Goal: Task Accomplishment & Management: Complete application form

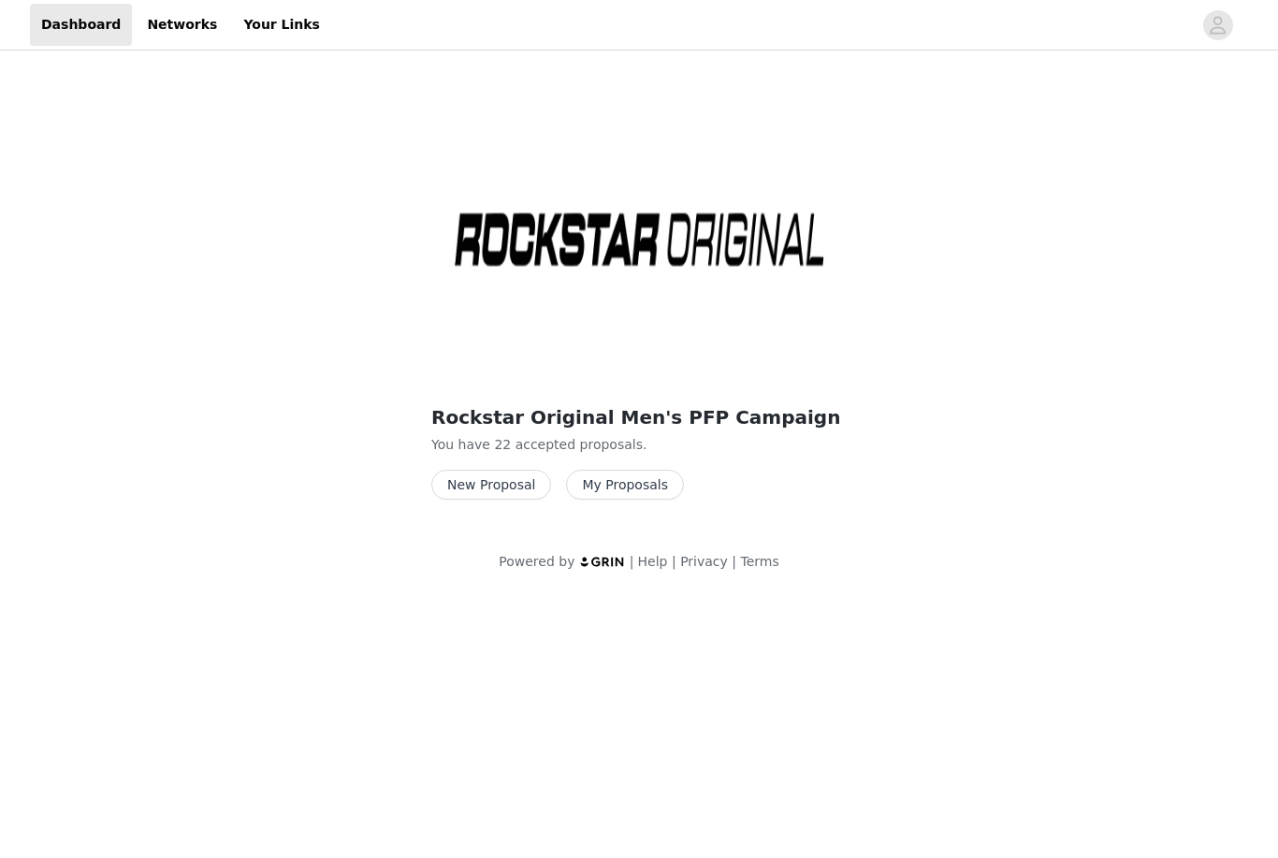
click at [516, 476] on button "New Proposal" at bounding box center [491, 485] width 120 height 30
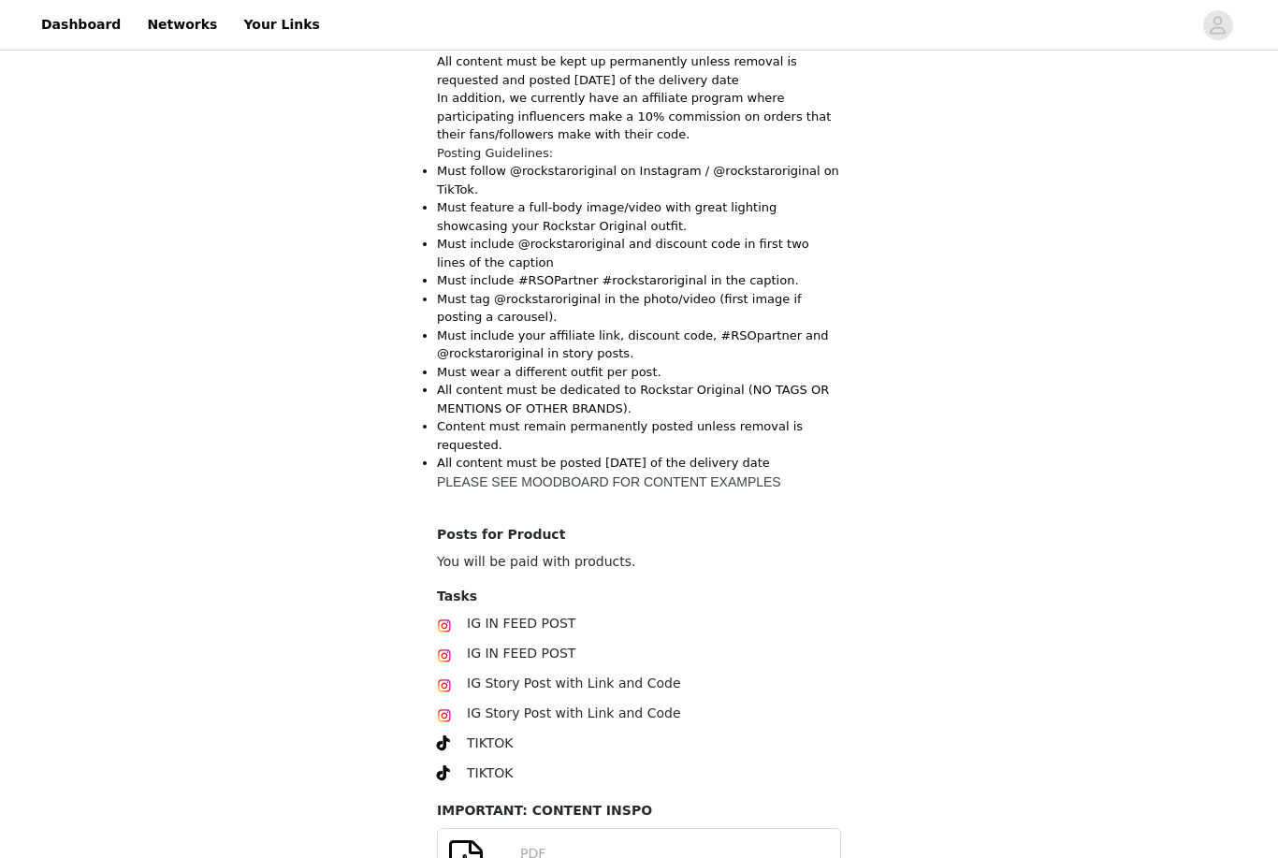
scroll to position [656, 0]
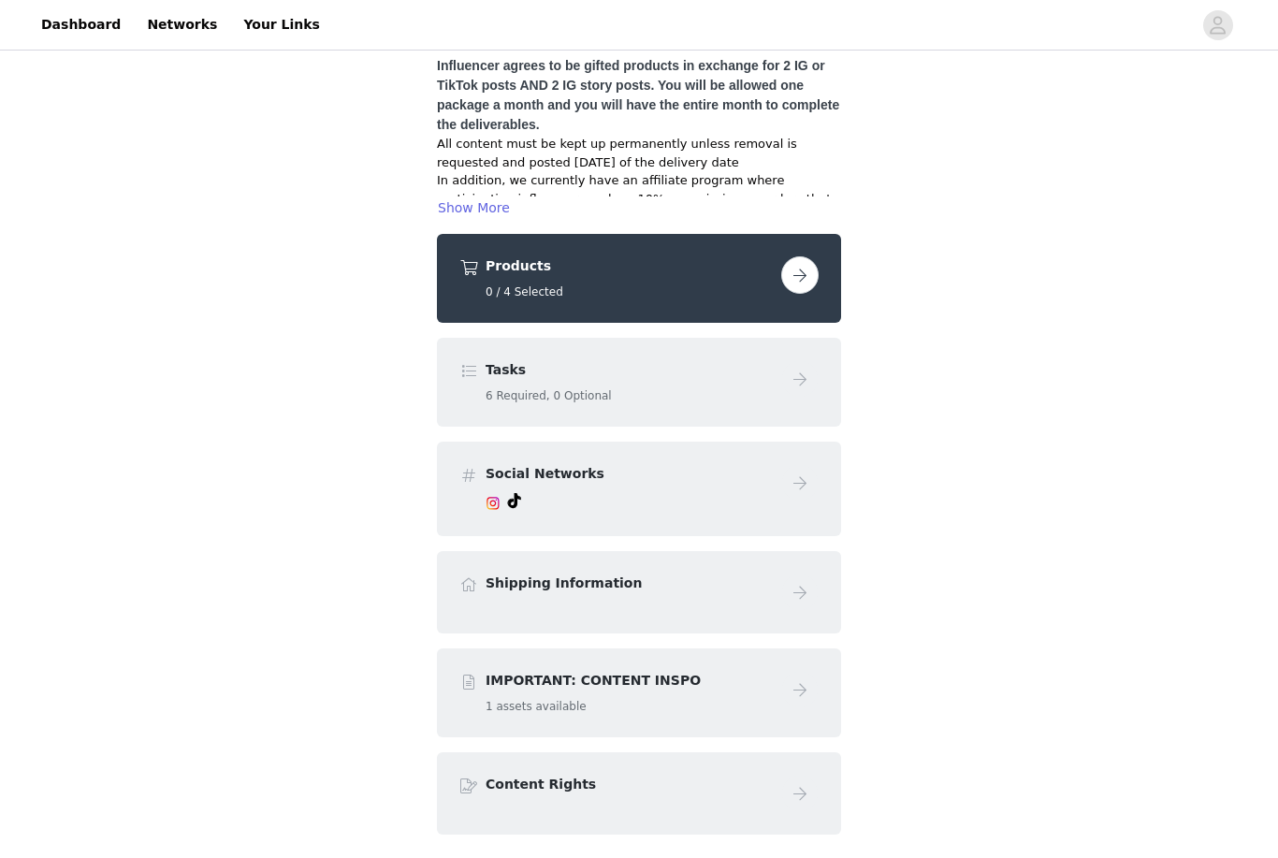
scroll to position [236, 0]
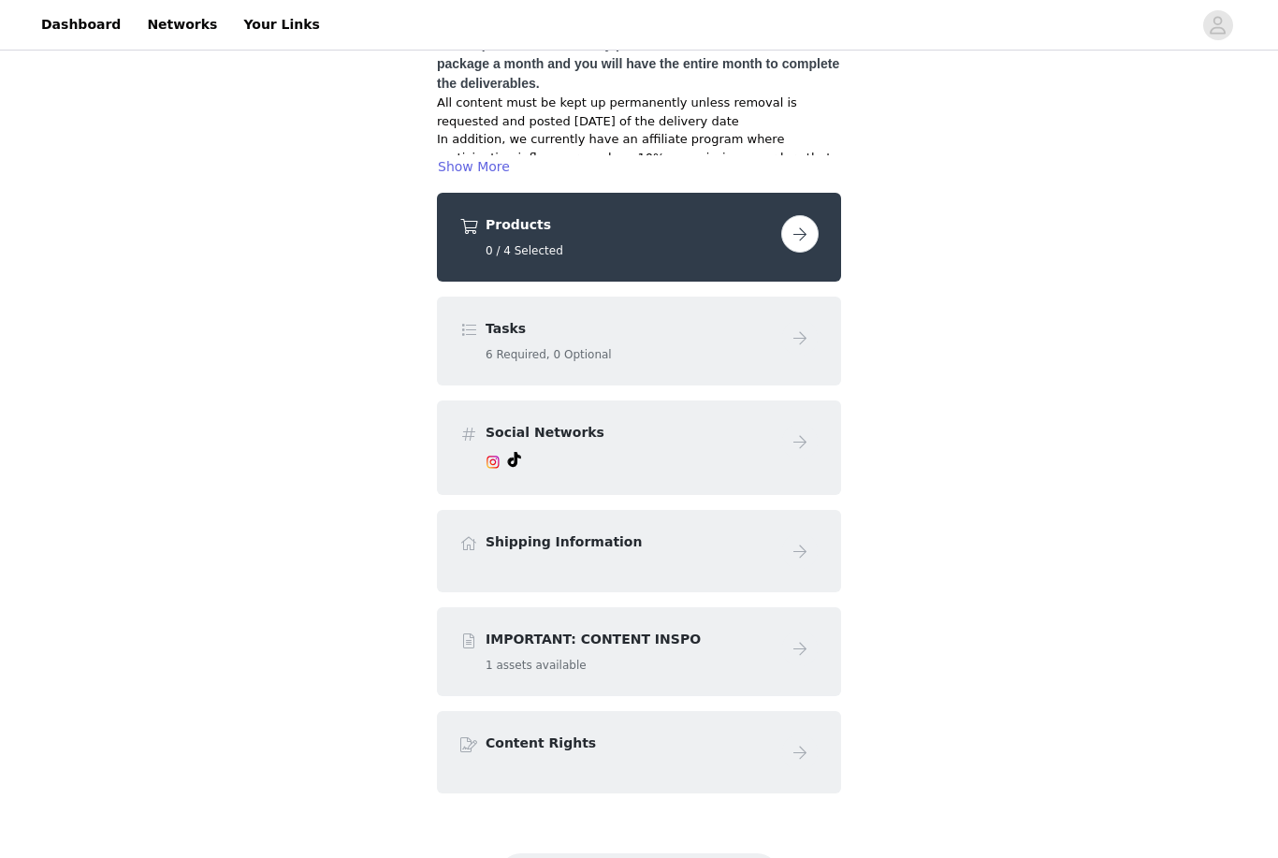
click at [804, 215] on button "button" at bounding box center [799, 233] width 37 height 37
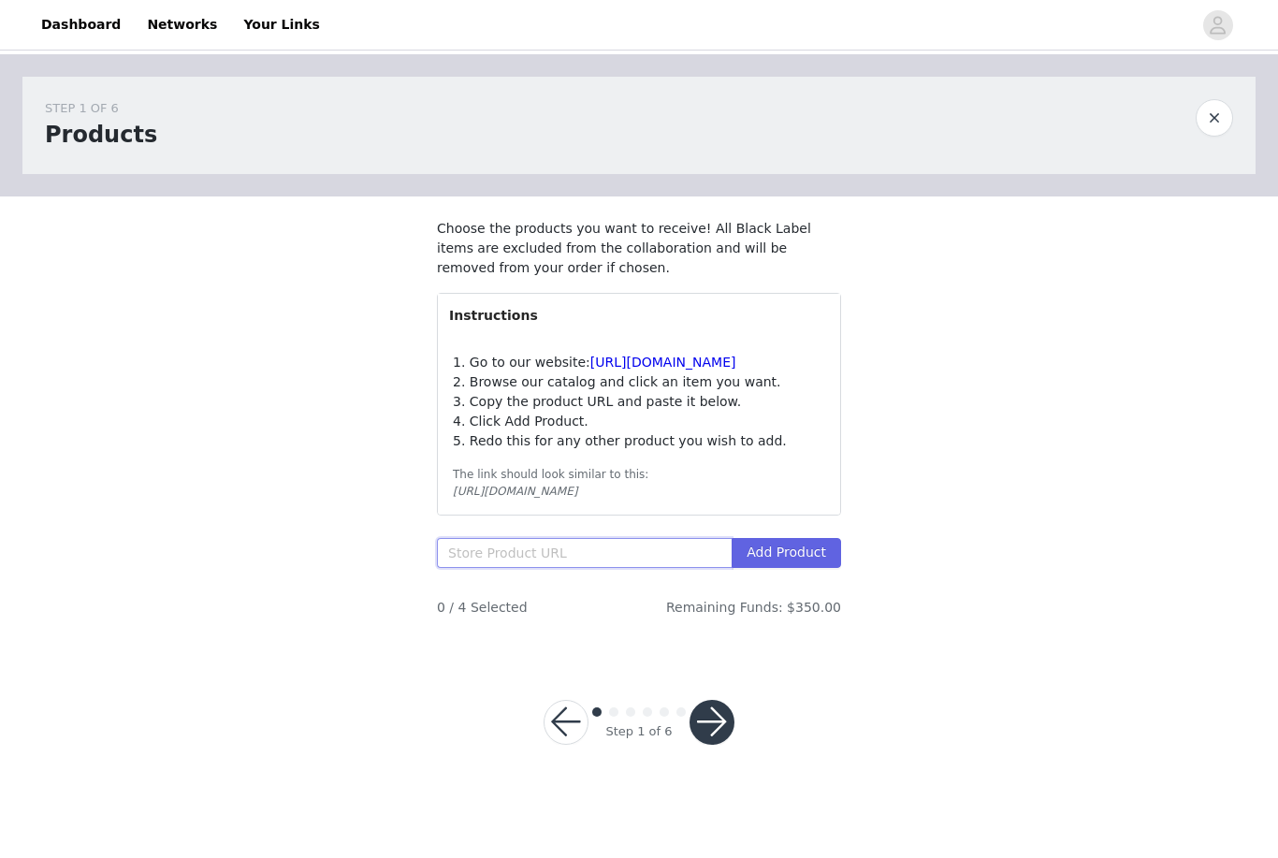
click at [619, 559] on input "text" at bounding box center [584, 553] width 295 height 30
click at [974, 399] on div "STEP 1 OF 6 Products Choose the products you want to receive! All Black Label i…" at bounding box center [639, 354] width 1278 height 601
click at [604, 568] on input "text" at bounding box center [584, 553] width 295 height 30
click at [523, 568] on input "text" at bounding box center [584, 553] width 295 height 30
paste input "https://www.rockstaroriginal.com/products/rsm-tst-tssp-17407-tylla-t-shirt-bagg…"
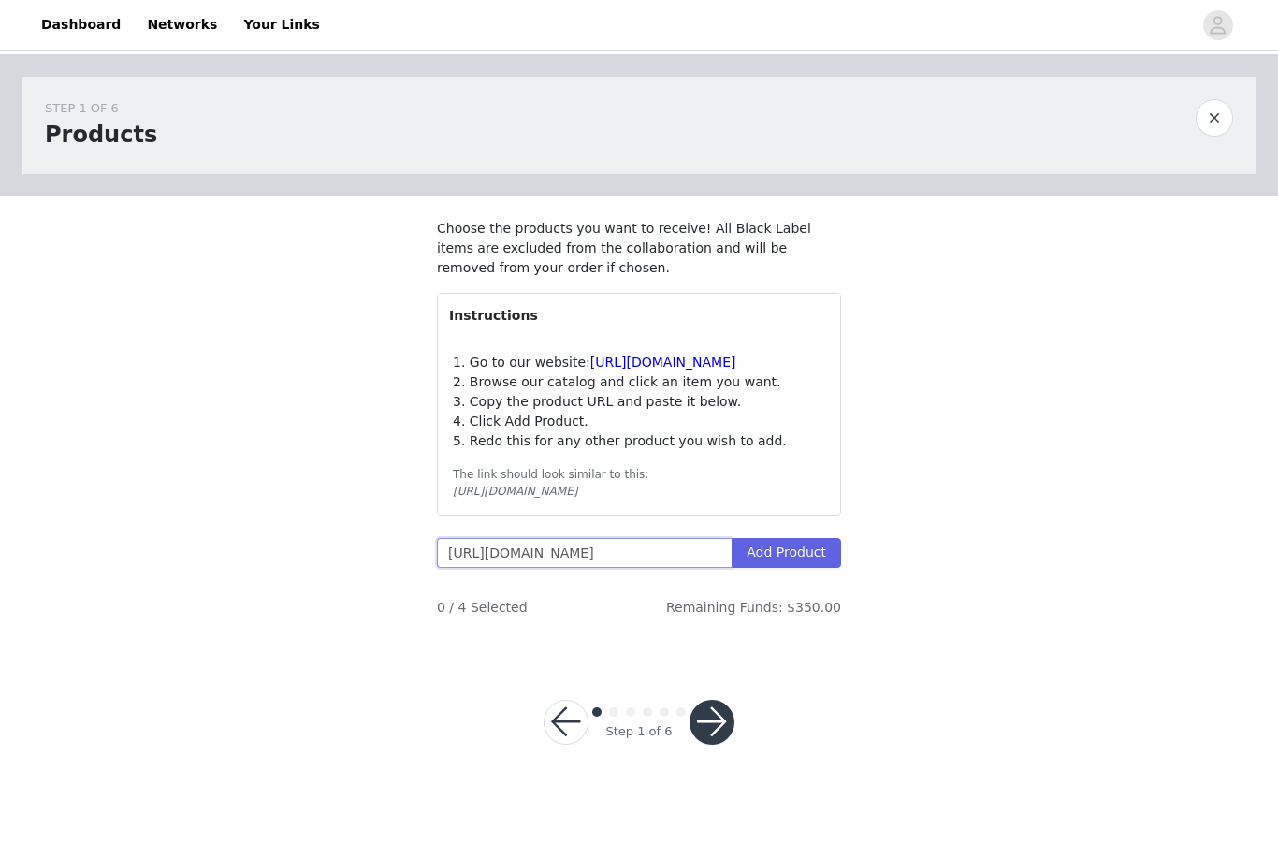
type input "https://www.rockstaroriginal.com/products/rsm-tst-tssp-17407-tylla-t-shirt-bagg…"
click at [805, 568] on button "Add Product" at bounding box center [786, 553] width 109 height 30
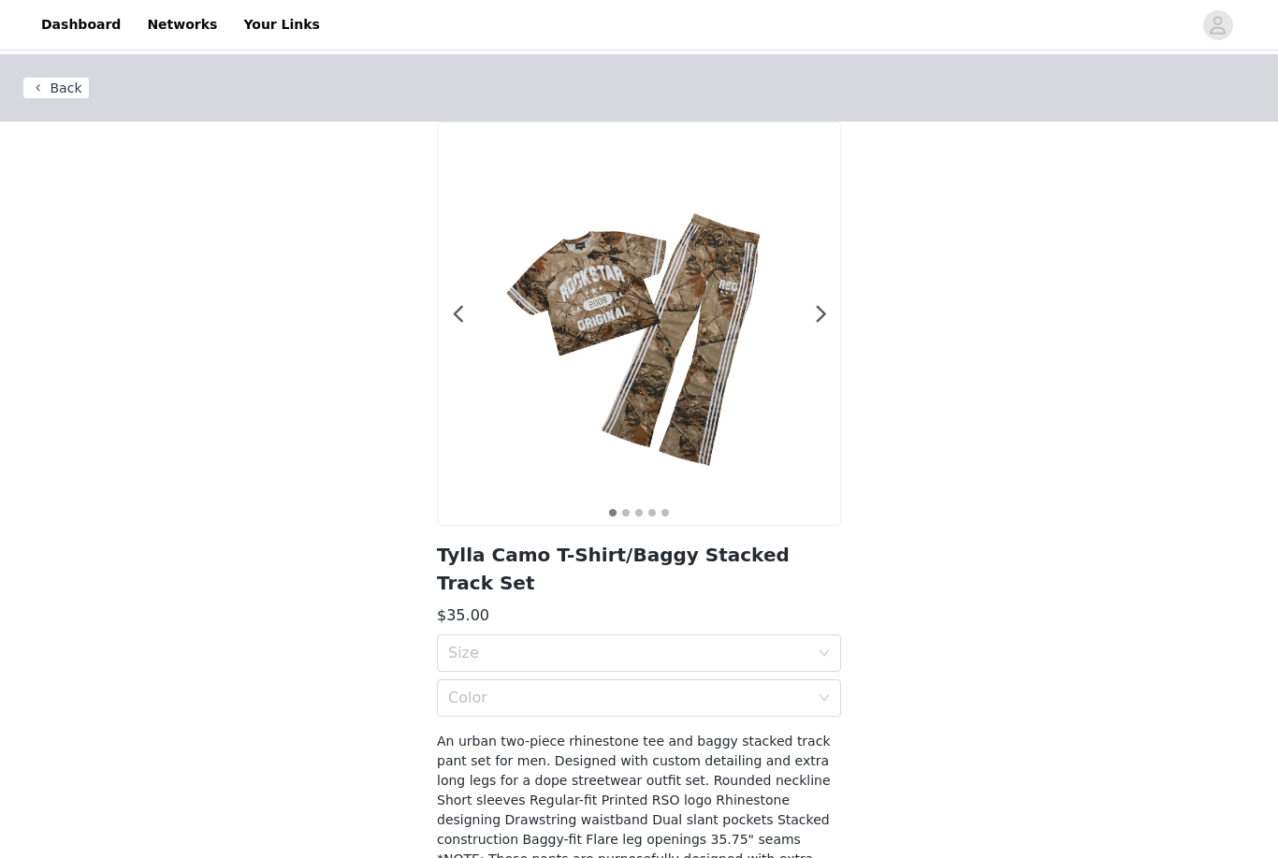
click at [584, 644] on div "Size" at bounding box center [628, 653] width 361 height 19
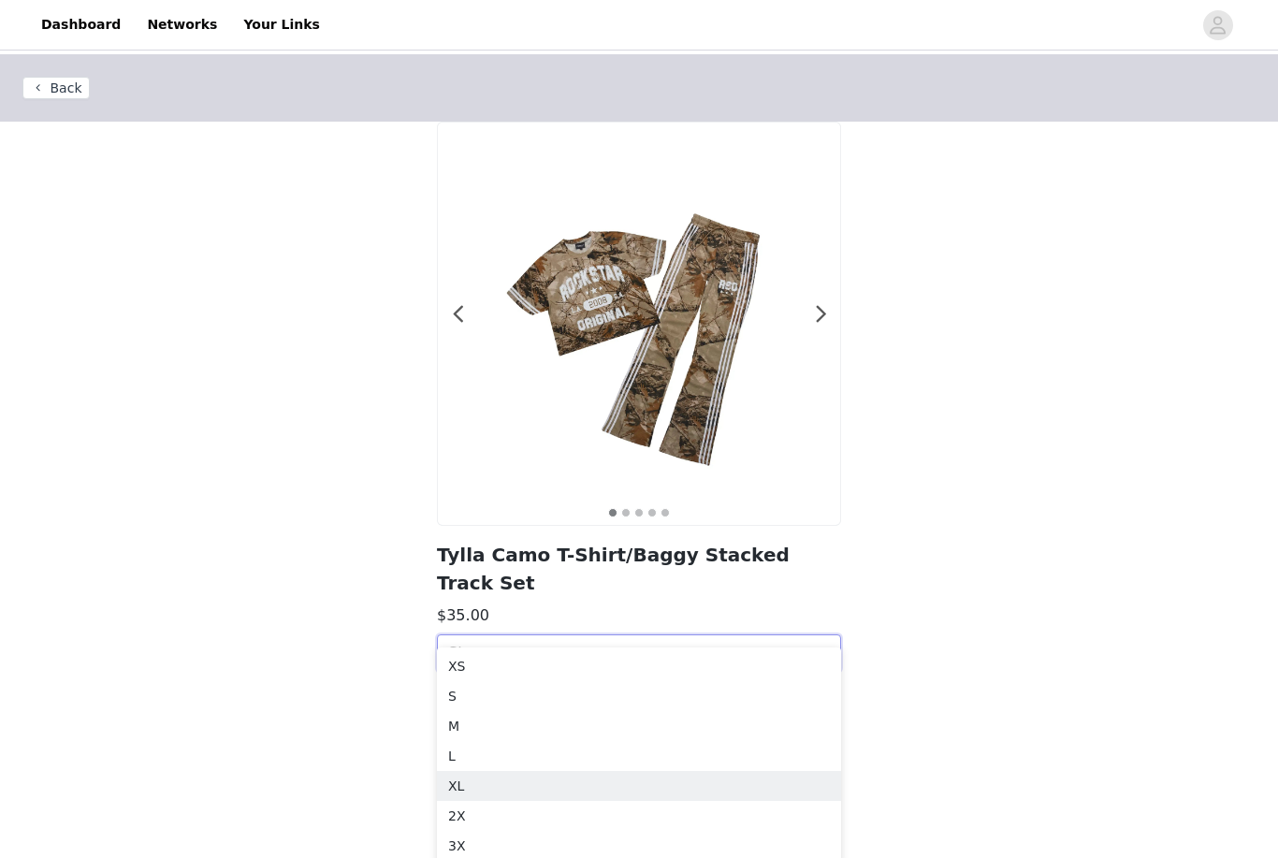
click at [518, 792] on div "XL" at bounding box center [639, 786] width 382 height 21
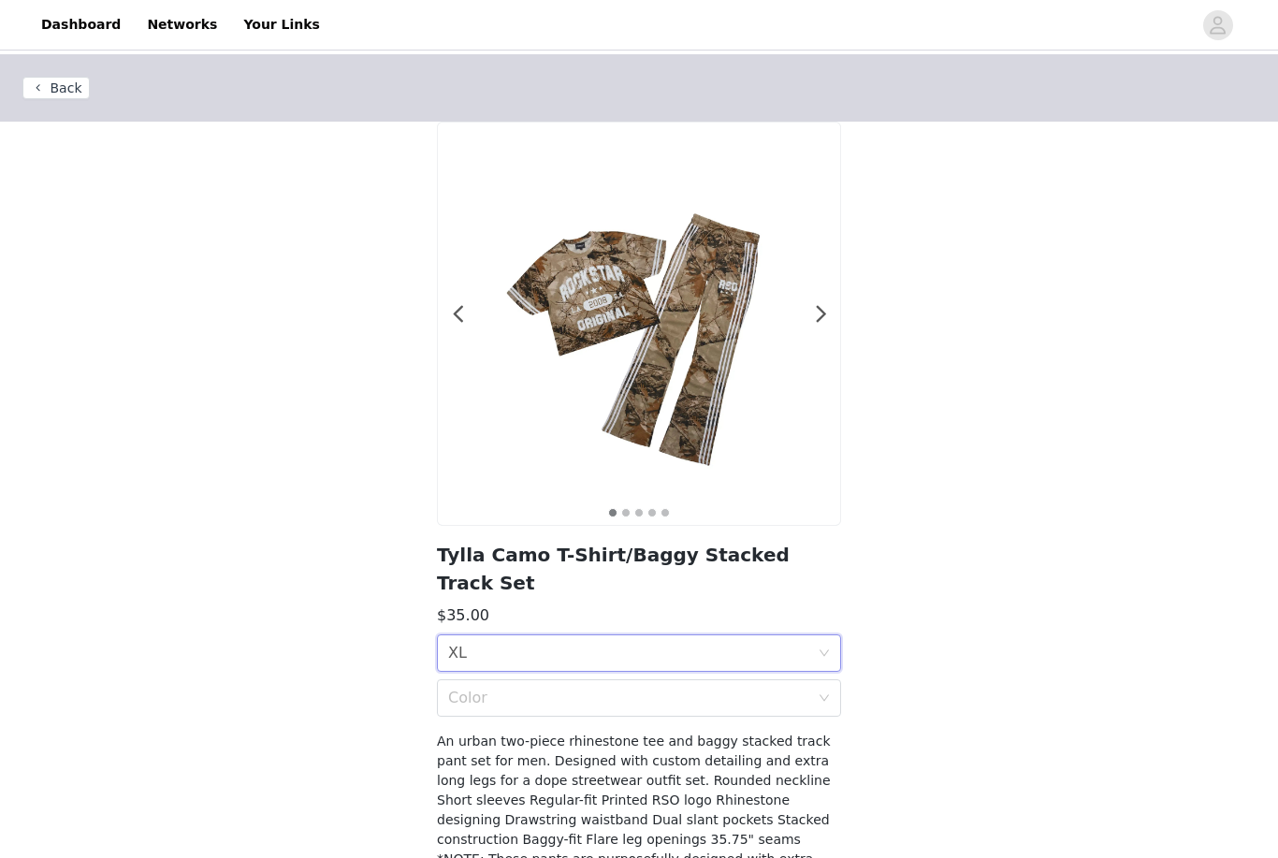
click at [567, 689] on div "Color" at bounding box center [628, 698] width 361 height 19
click at [534, 713] on div "Camo" at bounding box center [639, 711] width 382 height 21
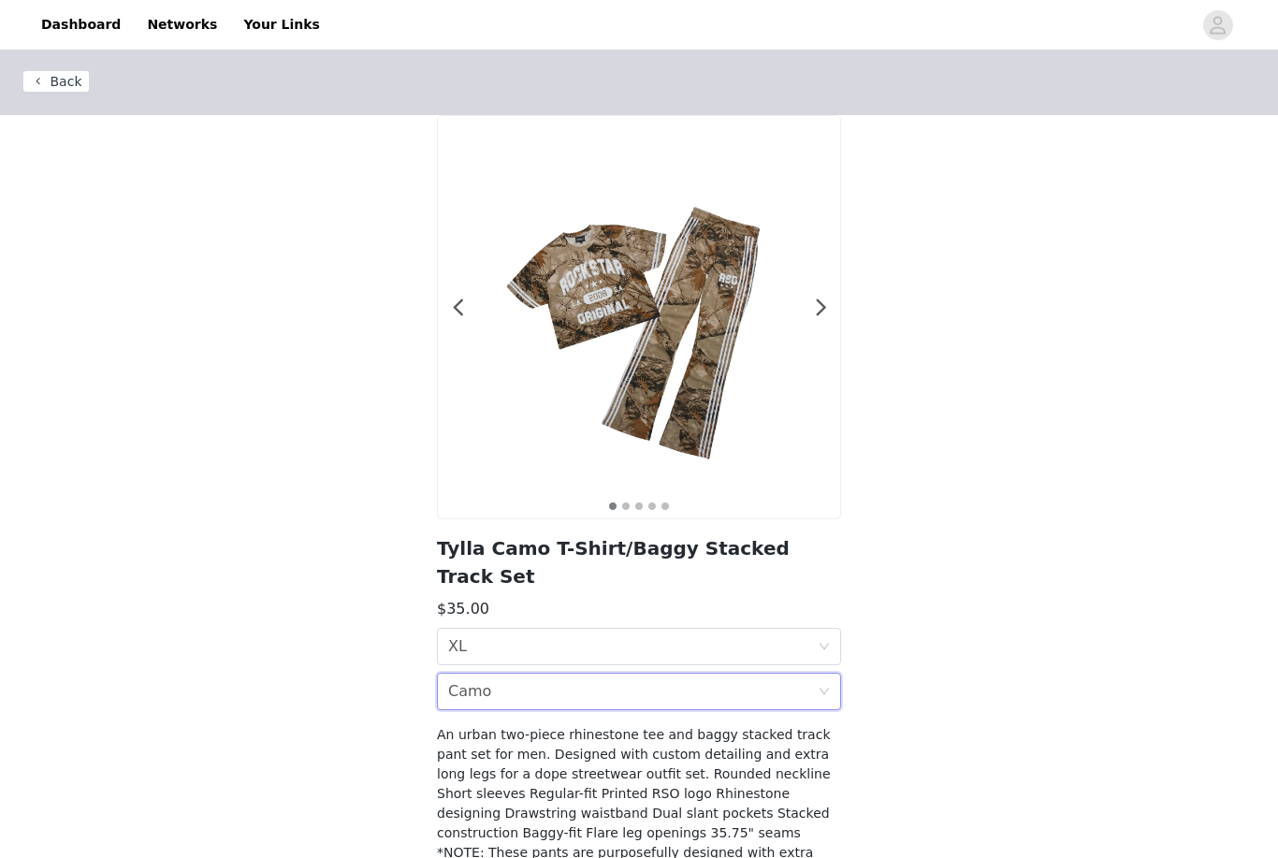
scroll to position [55, 0]
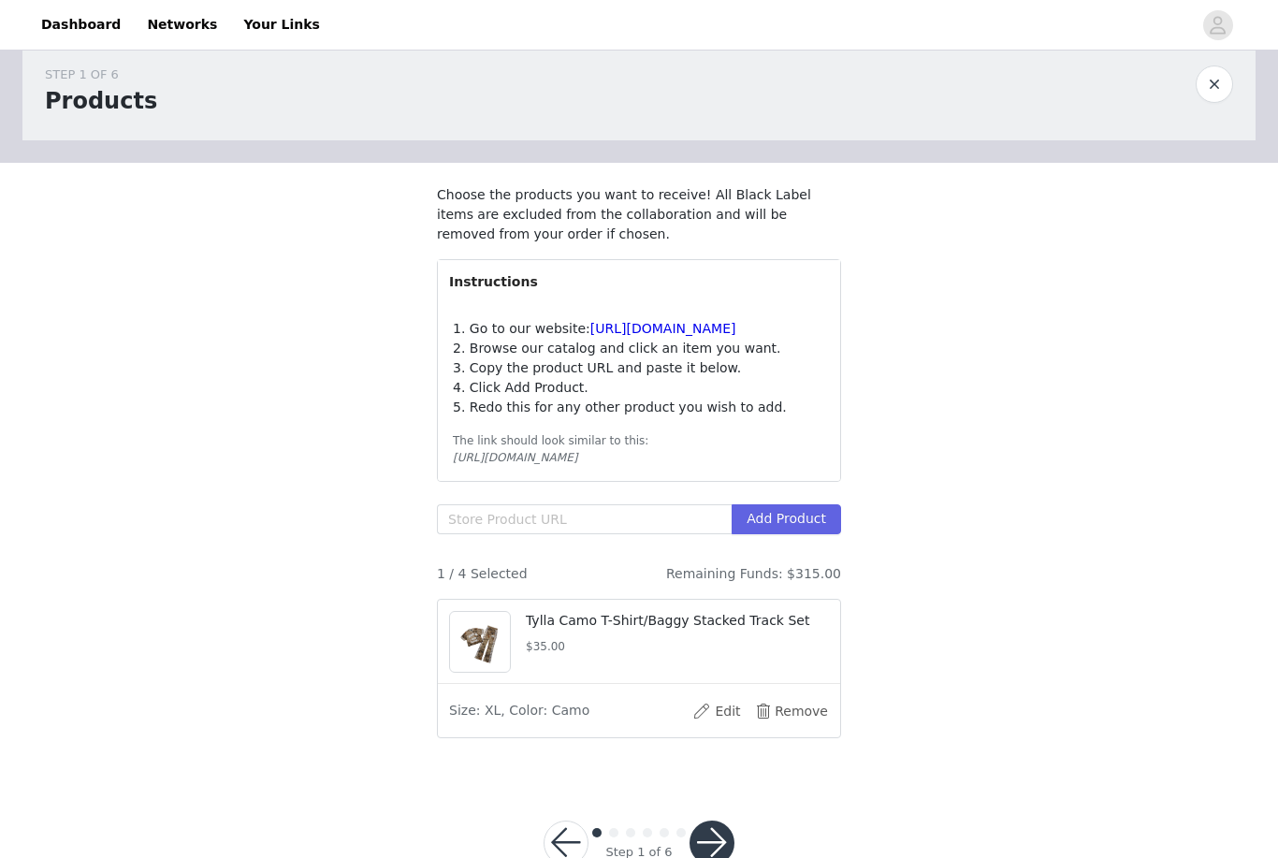
scroll to position [45, 0]
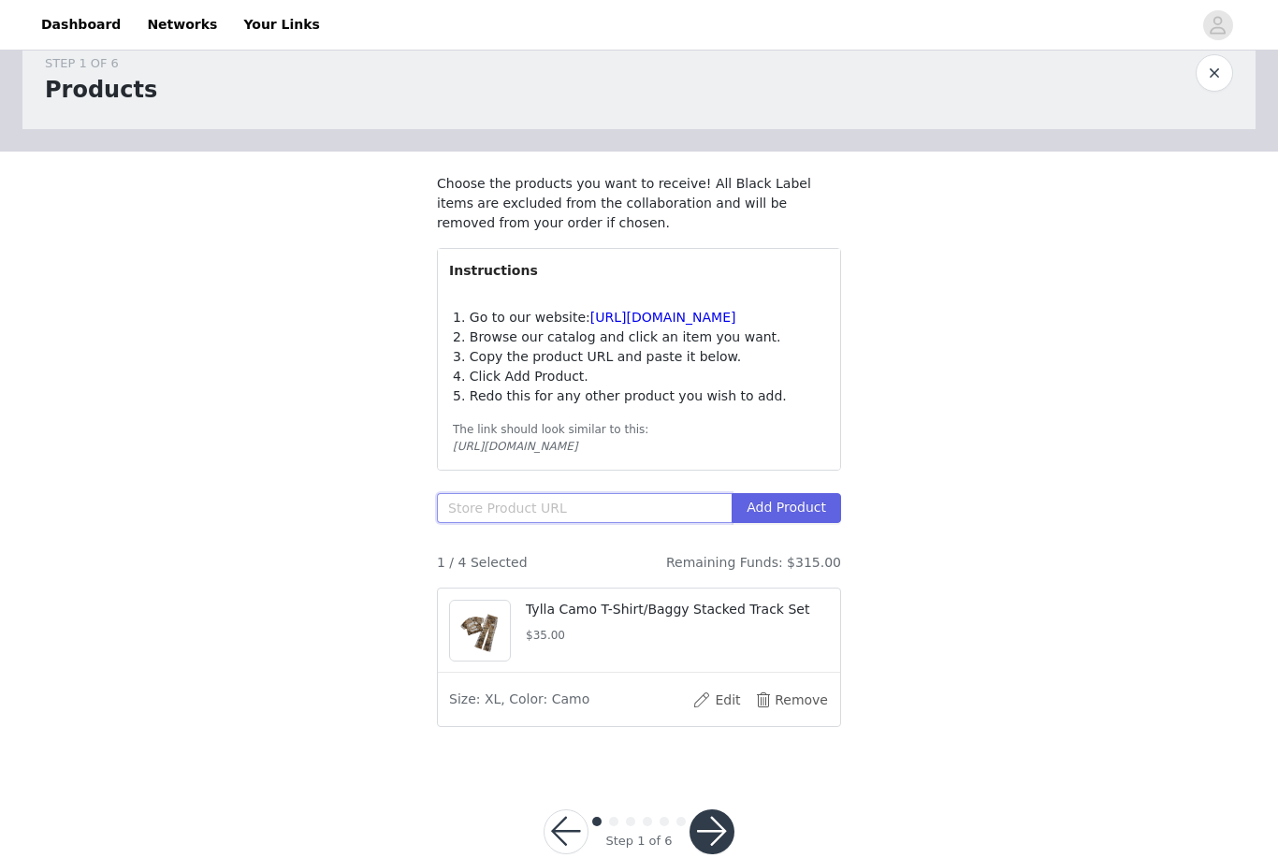
click at [553, 523] on input "text" at bounding box center [584, 508] width 295 height 30
click at [551, 514] on input "text" at bounding box center [584, 508] width 295 height 30
paste input "https://www.rockstaroriginal.com/products/rsm-jkt-bja-14711-rune-varsity-jacket…"
type input "https://www.rockstaroriginal.com/products/rsm-jkt-bja-14711-rune-varsity-jacket…"
click at [793, 523] on button "Add Product" at bounding box center [786, 508] width 109 height 30
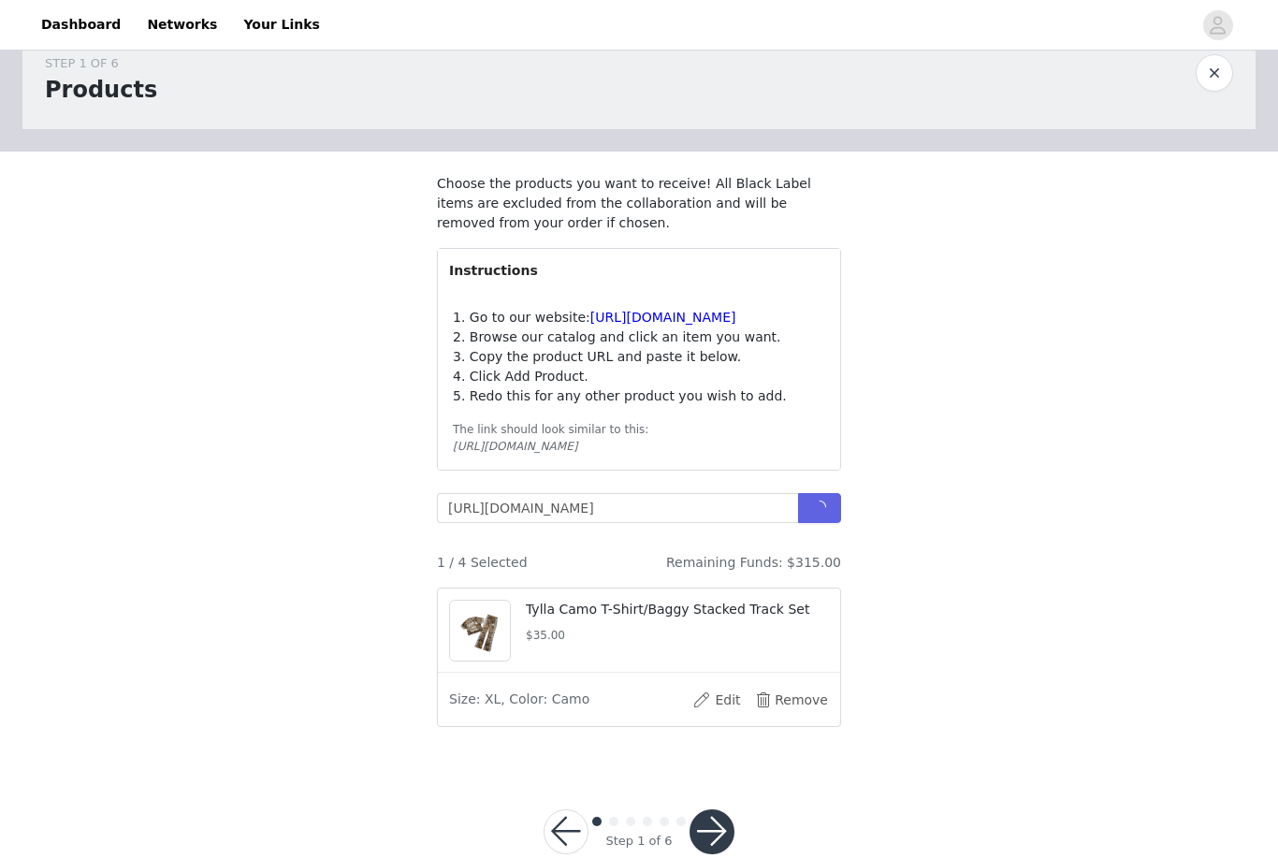
click at [1126, 376] on div "STEP 1 OF 6 Products Choose the products you want to receive! All Black Label i…" at bounding box center [639, 386] width 1278 height 755
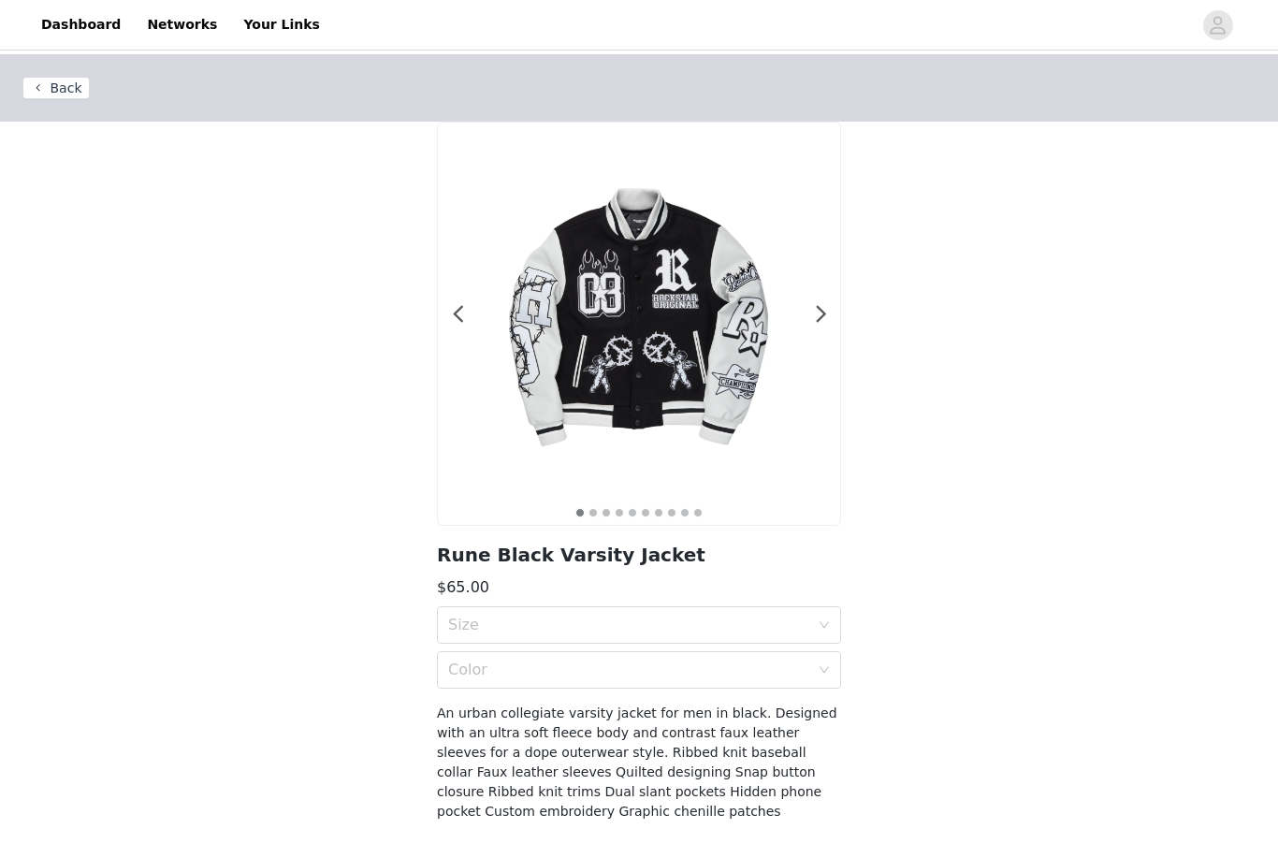
click at [619, 619] on div "Size" at bounding box center [628, 625] width 361 height 19
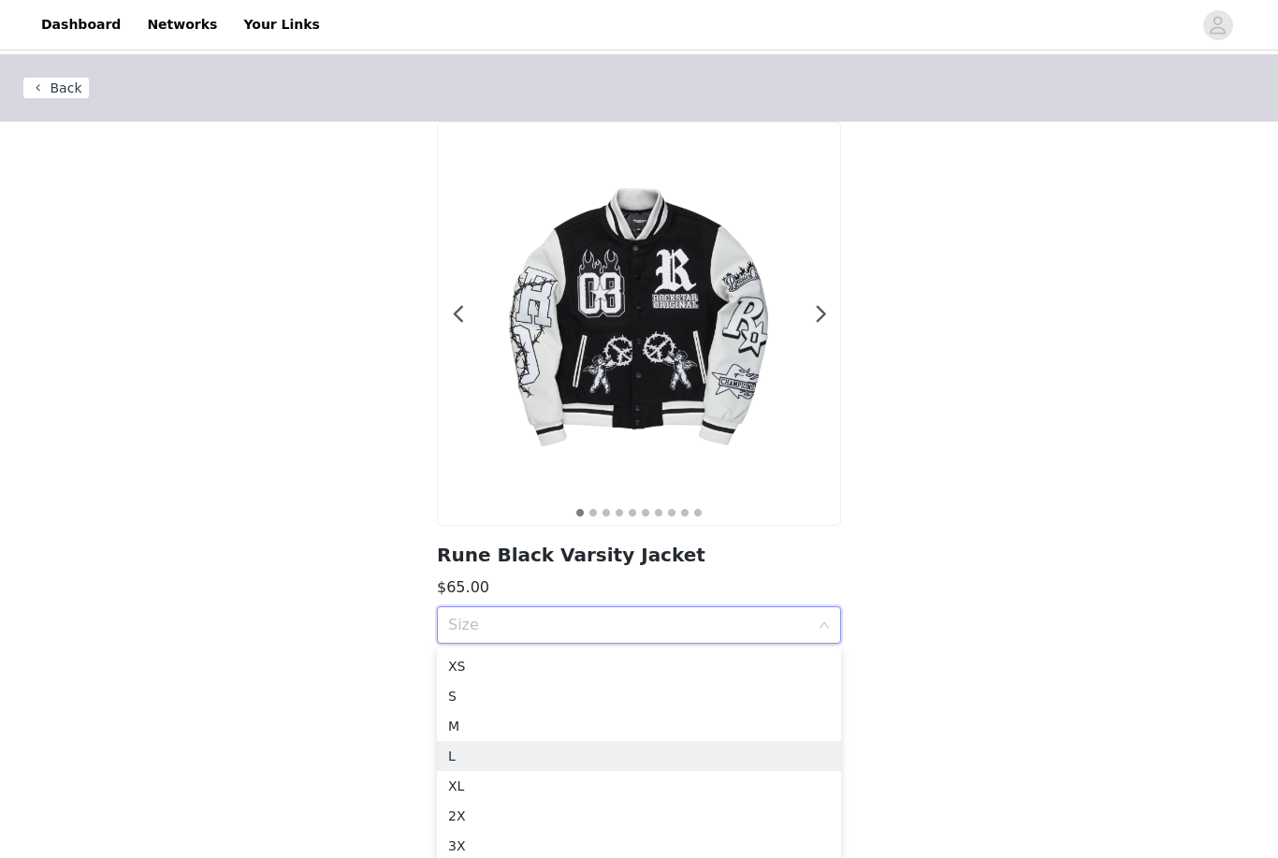
click at [529, 758] on div "L" at bounding box center [639, 756] width 382 height 21
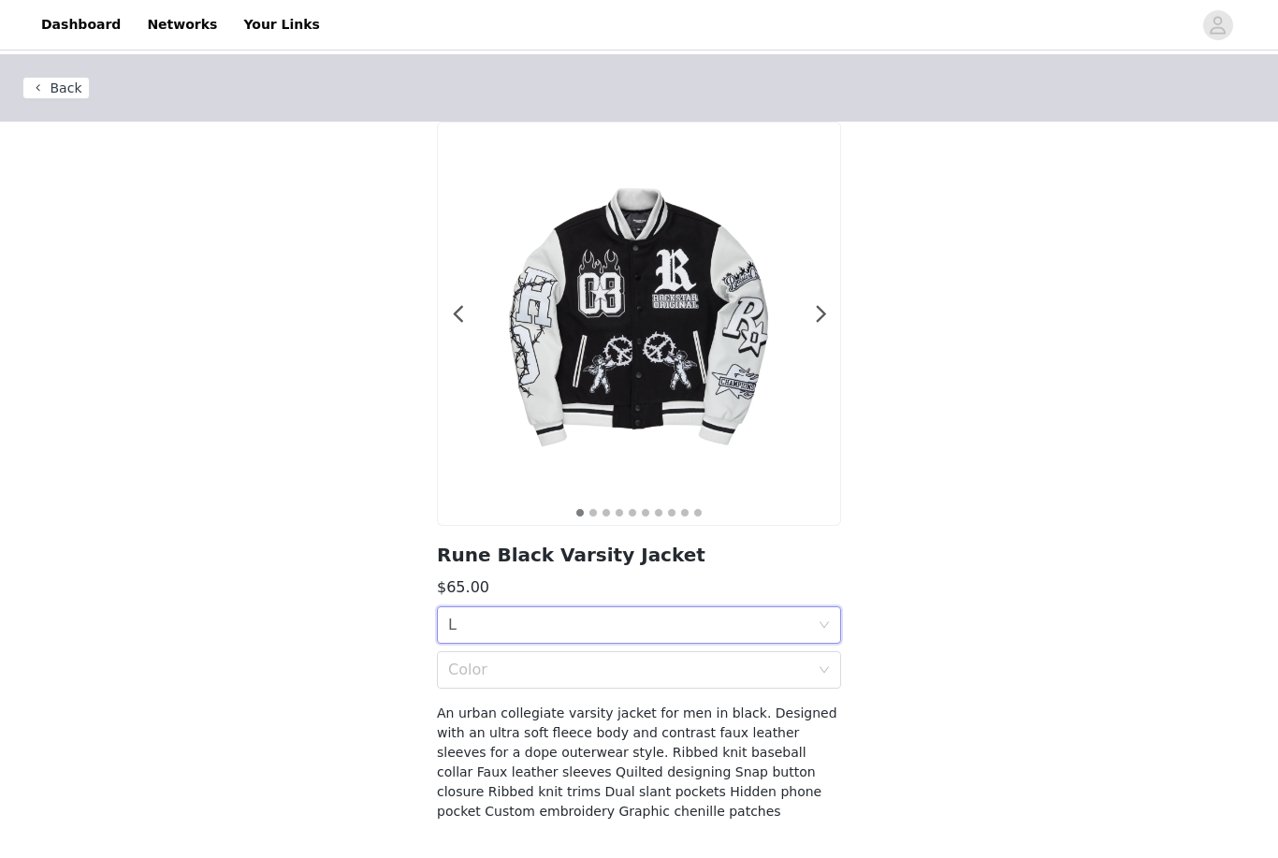
click at [572, 669] on div "Color" at bounding box center [628, 670] width 361 height 19
click at [568, 719] on div "Black" at bounding box center [639, 711] width 382 height 21
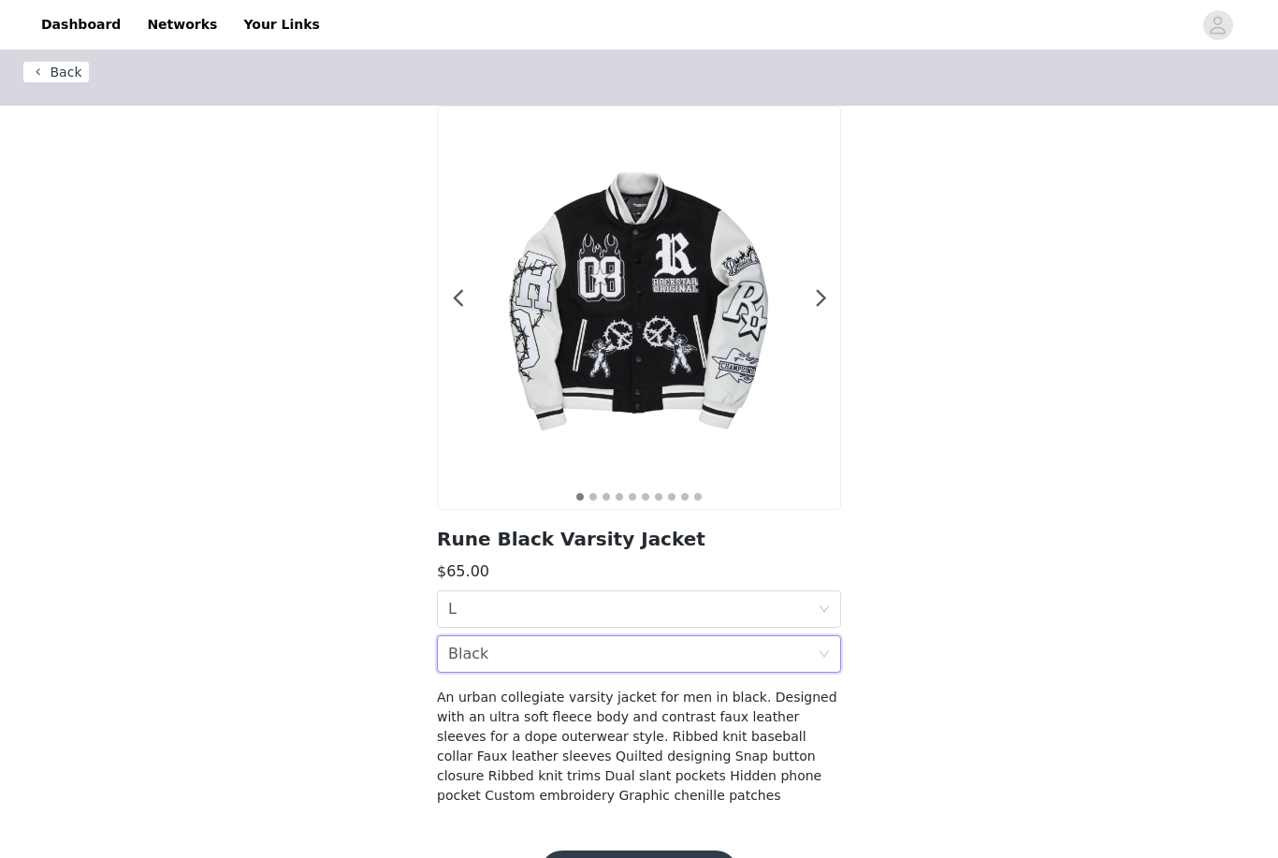
click at [692, 857] on button "Add Product" at bounding box center [639, 872] width 198 height 45
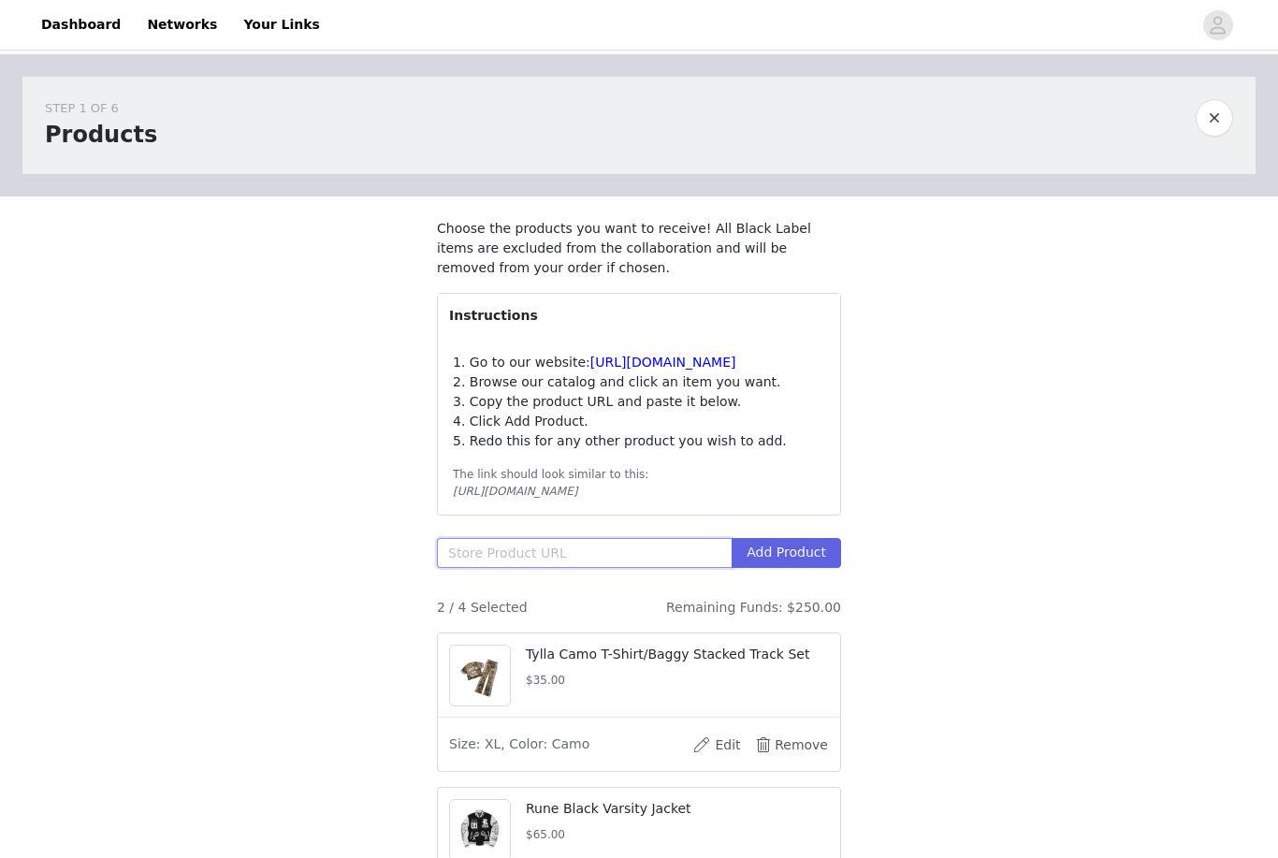
click at [528, 568] on input "text" at bounding box center [584, 553] width 295 height 30
click at [536, 563] on input "text" at bounding box center [584, 553] width 295 height 30
paste input "https://www.rockstaroriginal.com/products/rsm-tst-mfrts-18528-ustin-hoodie-rela…"
type input "https://www.rockstaroriginal.com/products/rsm-tst-mfrts-18528-ustin-hoodie-rela…"
click at [818, 565] on button "Add Product" at bounding box center [786, 553] width 109 height 30
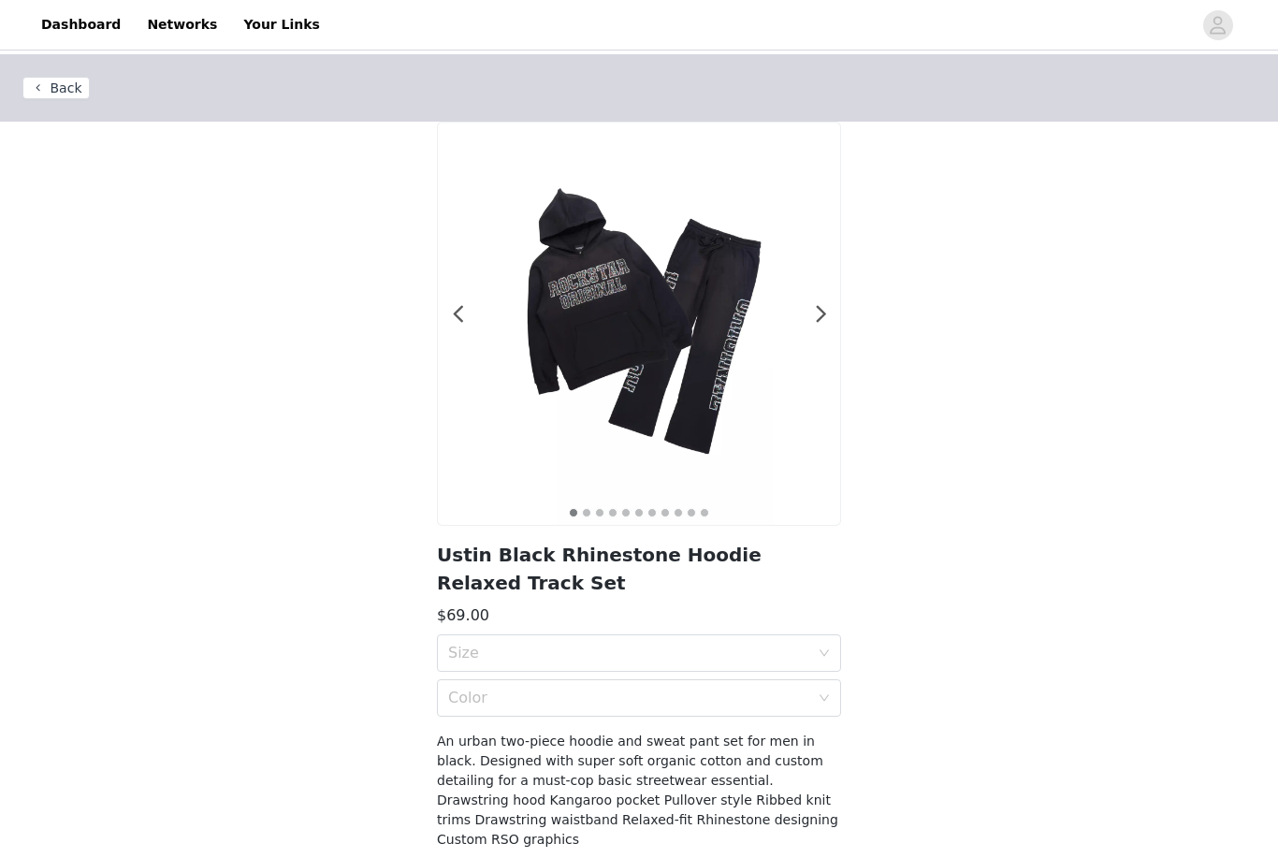
click at [576, 660] on div "Size" at bounding box center [628, 653] width 361 height 19
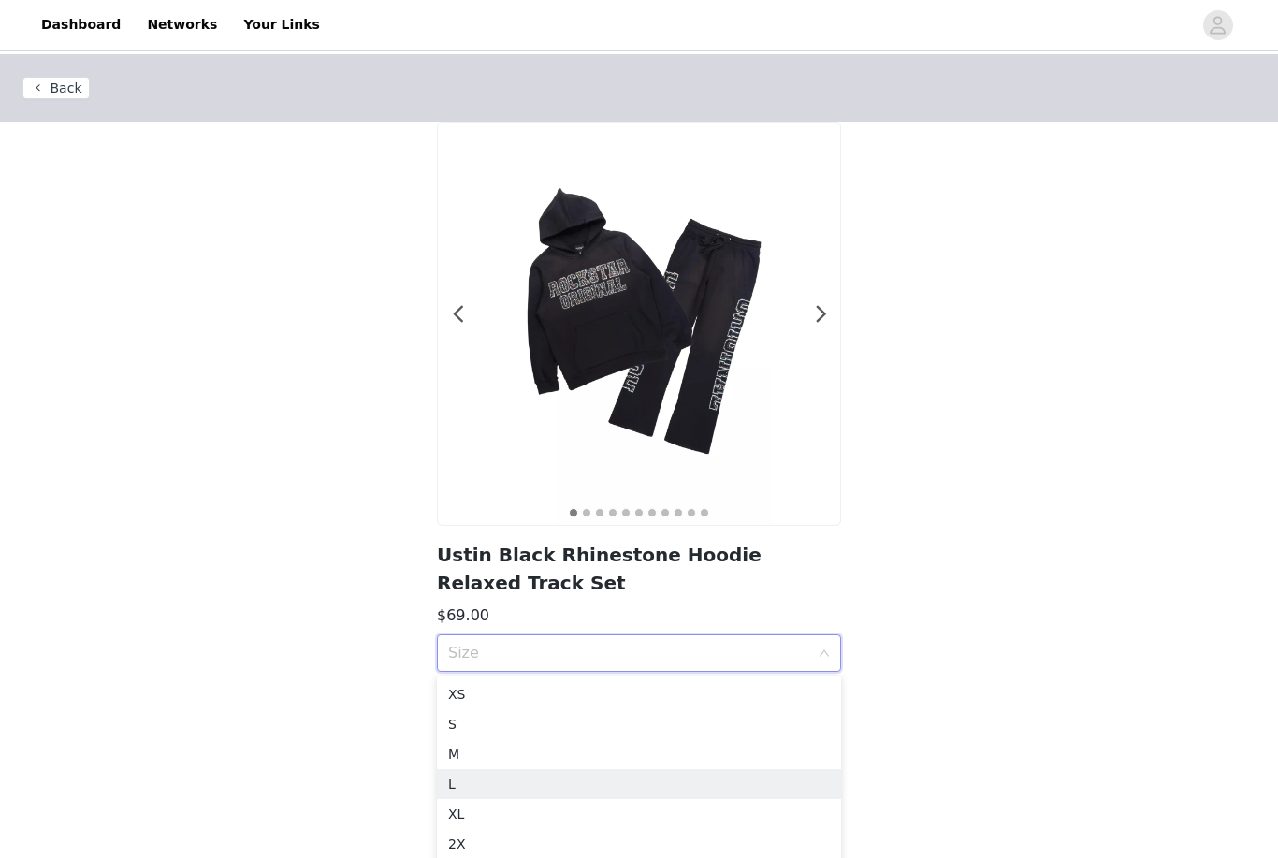
click at [492, 791] on div "L" at bounding box center [639, 784] width 382 height 21
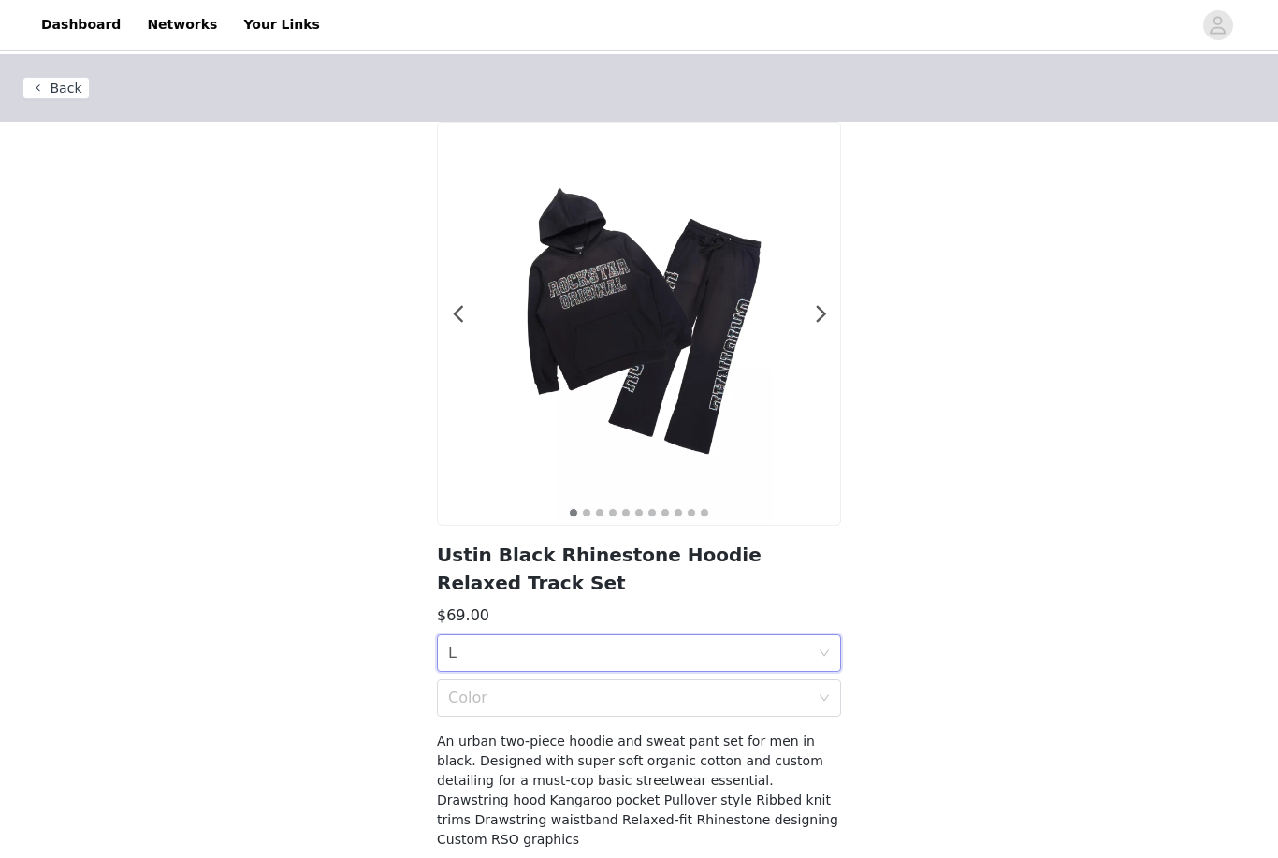
click at [549, 706] on div "Color" at bounding box center [628, 698] width 361 height 19
click at [527, 743] on div "Black" at bounding box center [639, 739] width 382 height 21
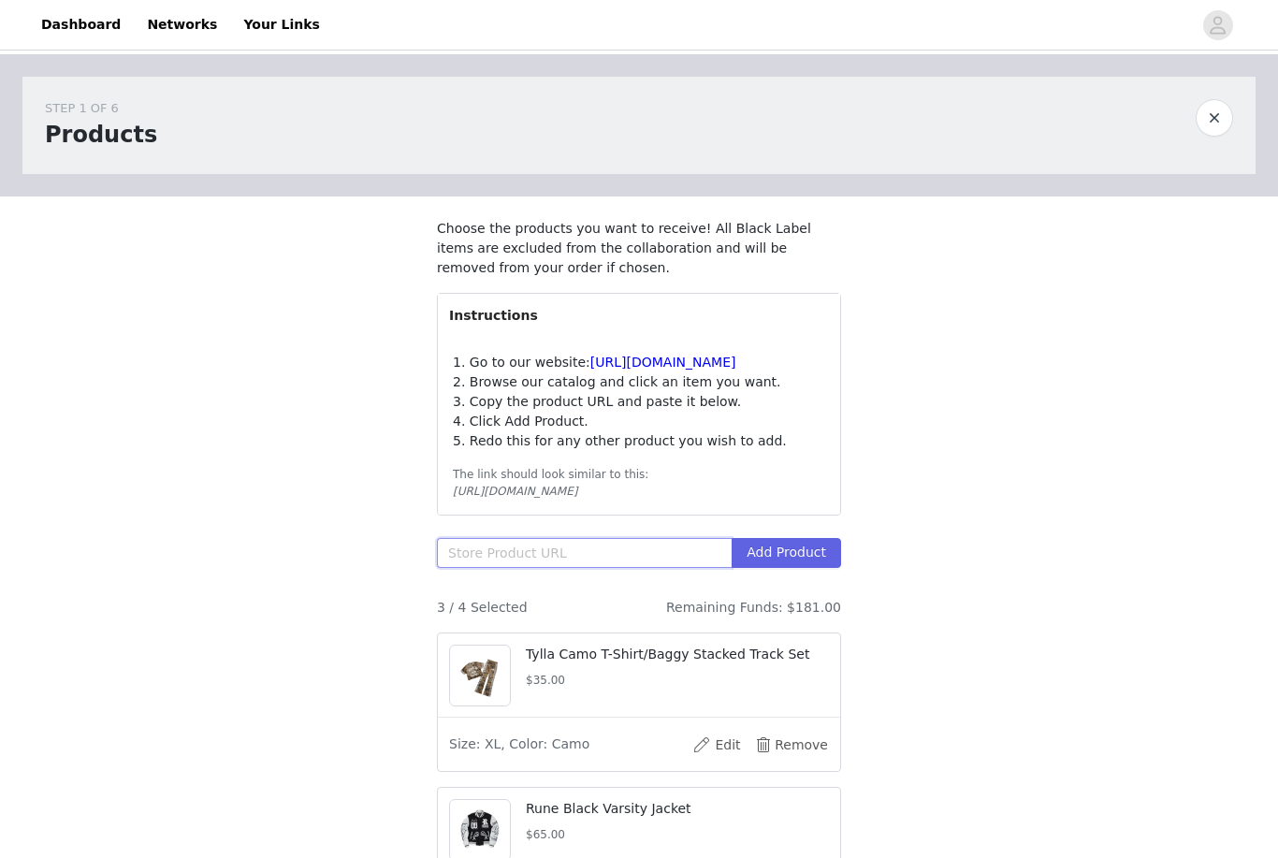
click at [593, 568] on input "text" at bounding box center [584, 553] width 295 height 30
click at [599, 568] on input "text" at bounding box center [584, 553] width 295 height 30
paste input "https://www.rockstaroriginal.com/products/rsw-otr-puj-15216-art-dist-2-0-puffer…"
type input "https://www.rockstaroriginal.com/products/rsw-otr-puj-15216-art-dist-2-0-puffer…"
click at [818, 568] on button "Add Product" at bounding box center [786, 553] width 109 height 30
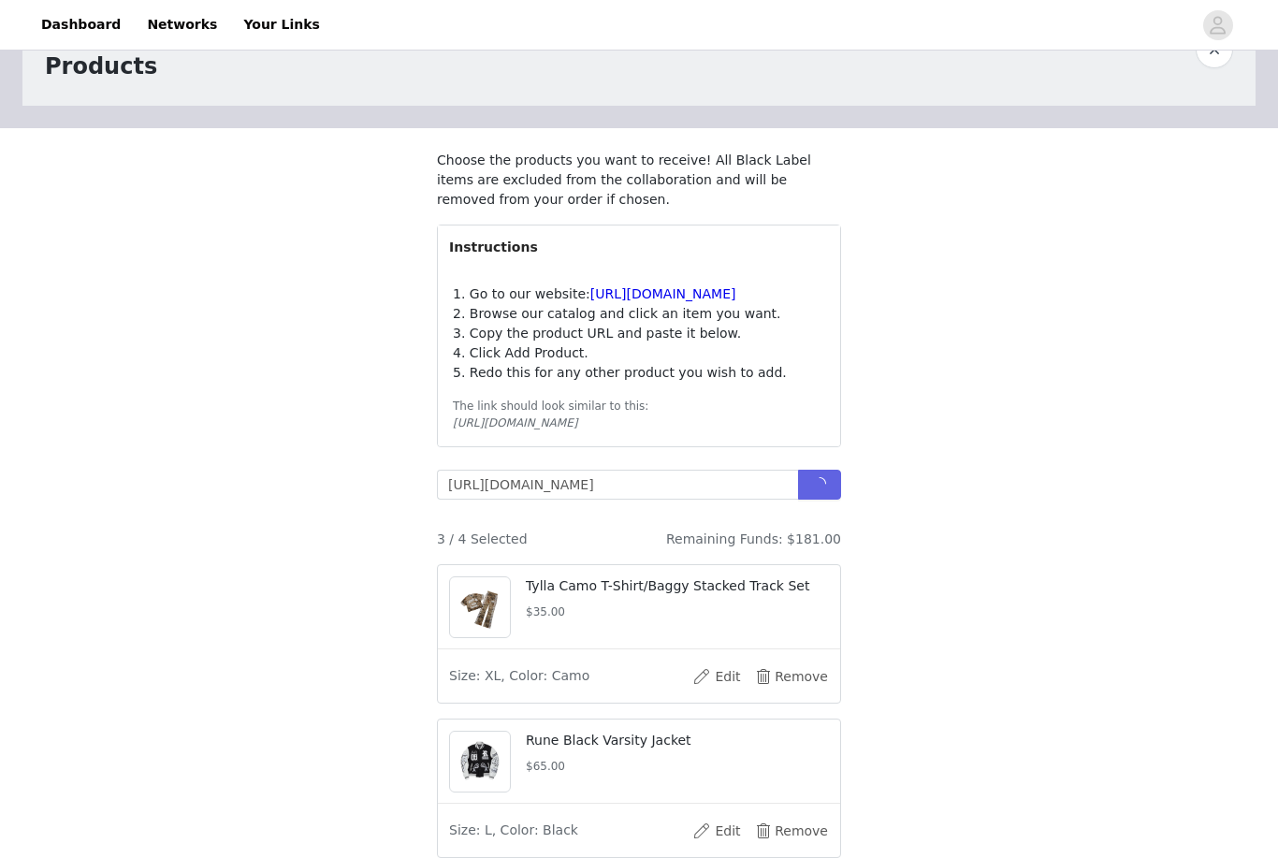
click at [1101, 421] on div "STEP 1 OF 6 Products Choose the products you want to receive! All Black Label i…" at bounding box center [639, 520] width 1278 height 1066
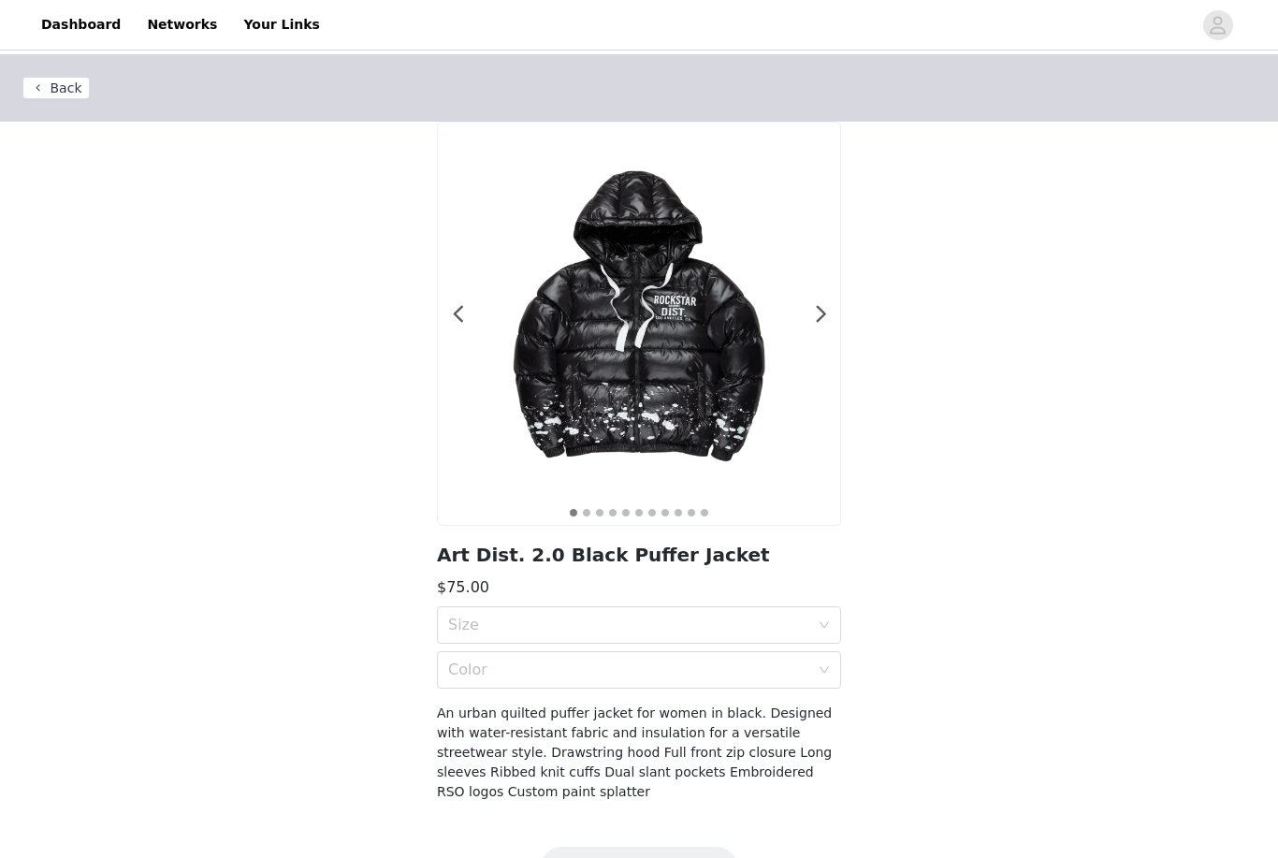
click at [594, 617] on div "Size" at bounding box center [628, 625] width 361 height 19
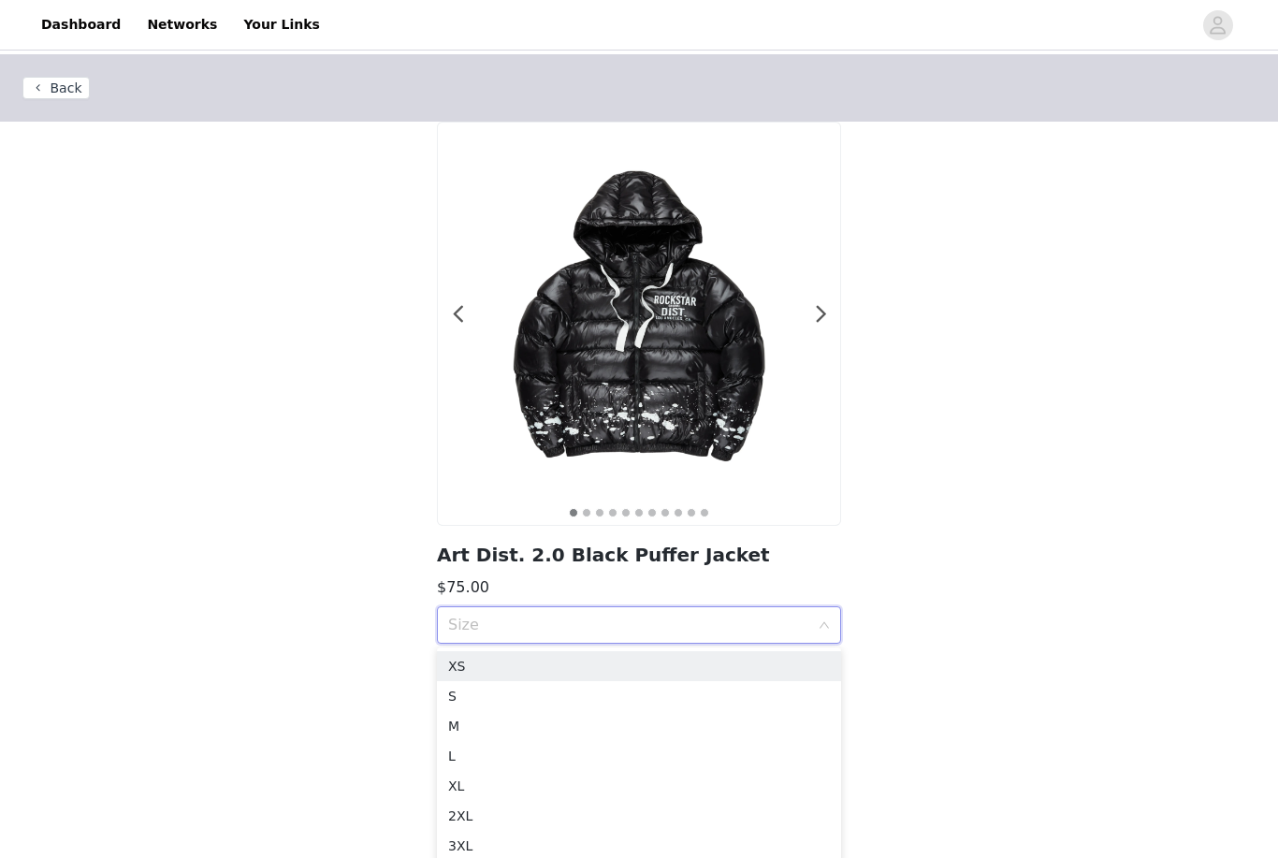
click at [509, 700] on div "S" at bounding box center [639, 696] width 382 height 21
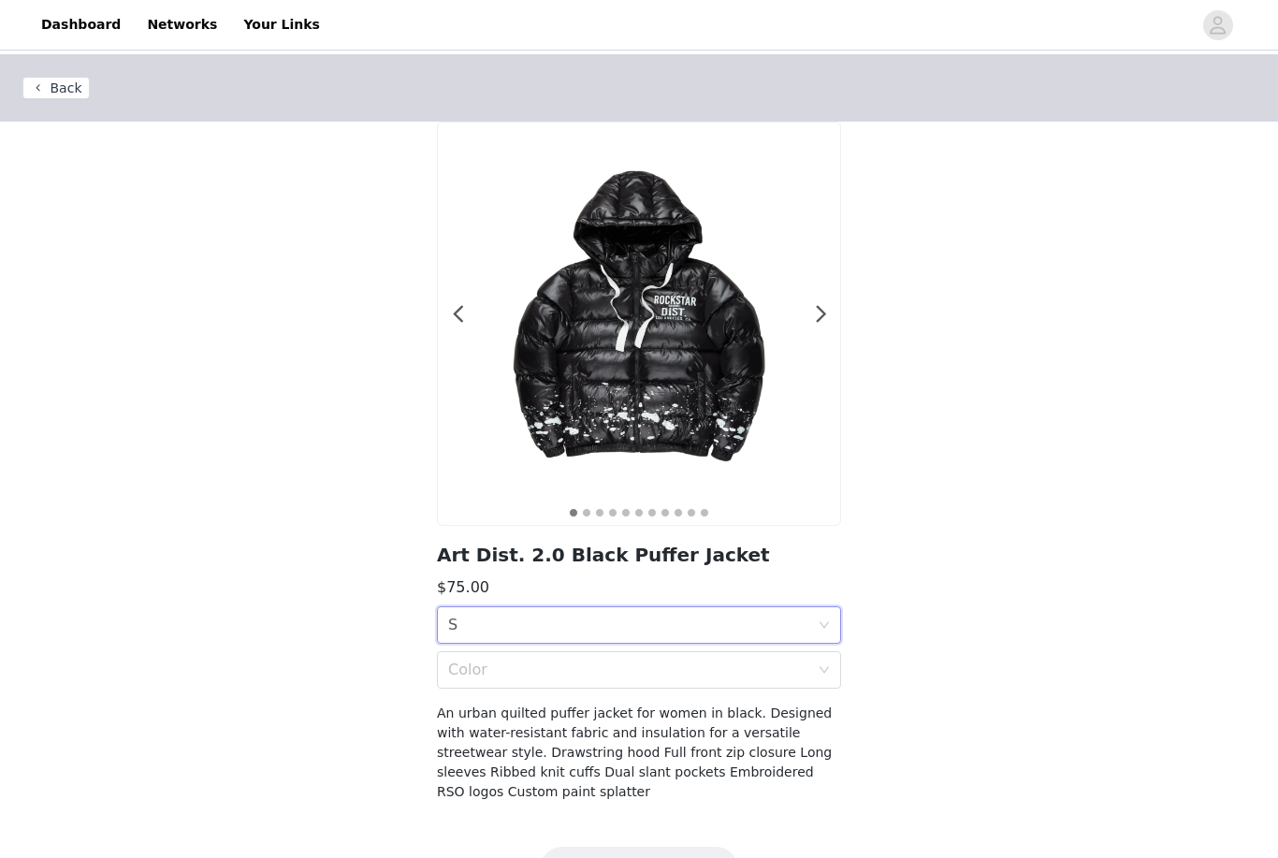
click at [548, 657] on div "Color" at bounding box center [633, 670] width 370 height 36
click at [541, 708] on div "Black" at bounding box center [639, 711] width 382 height 21
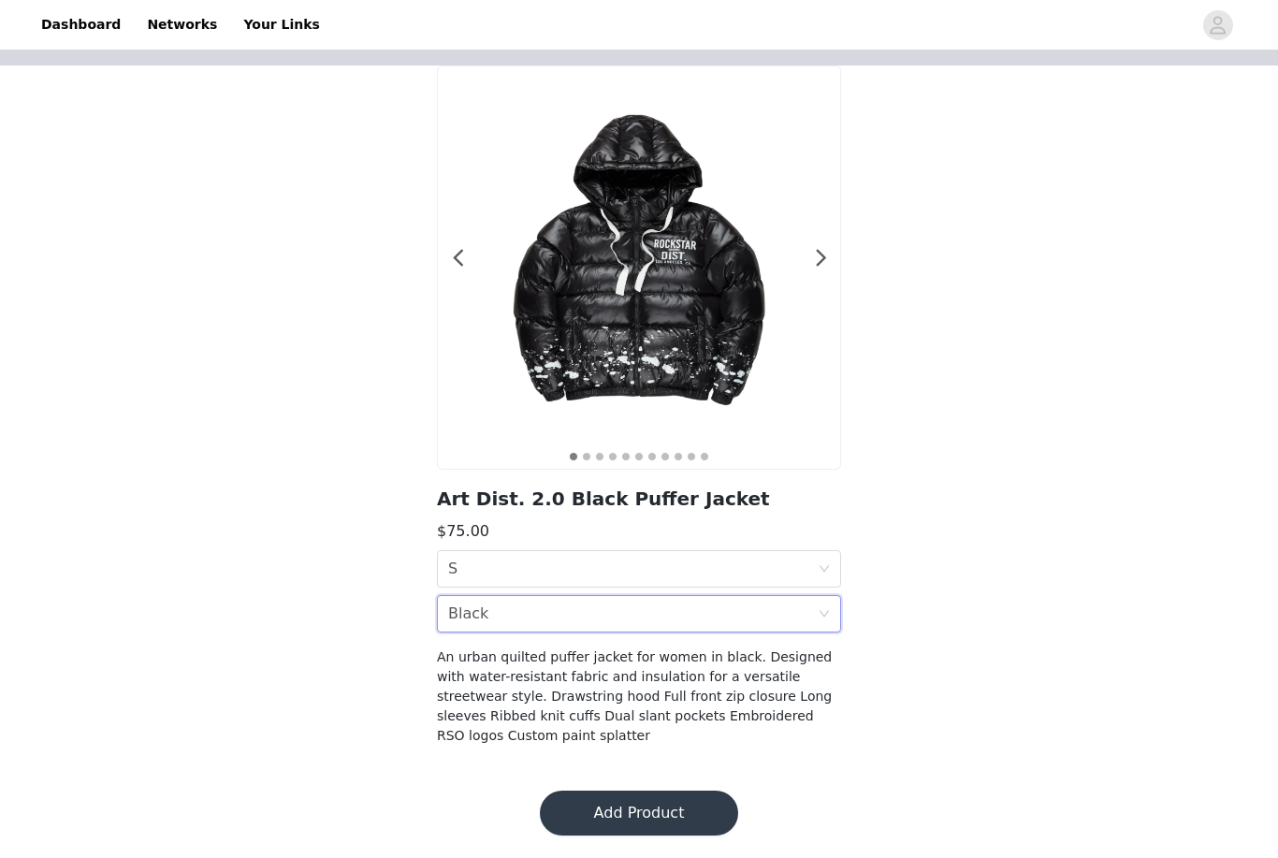
click at [673, 810] on button "Add Product" at bounding box center [639, 813] width 198 height 45
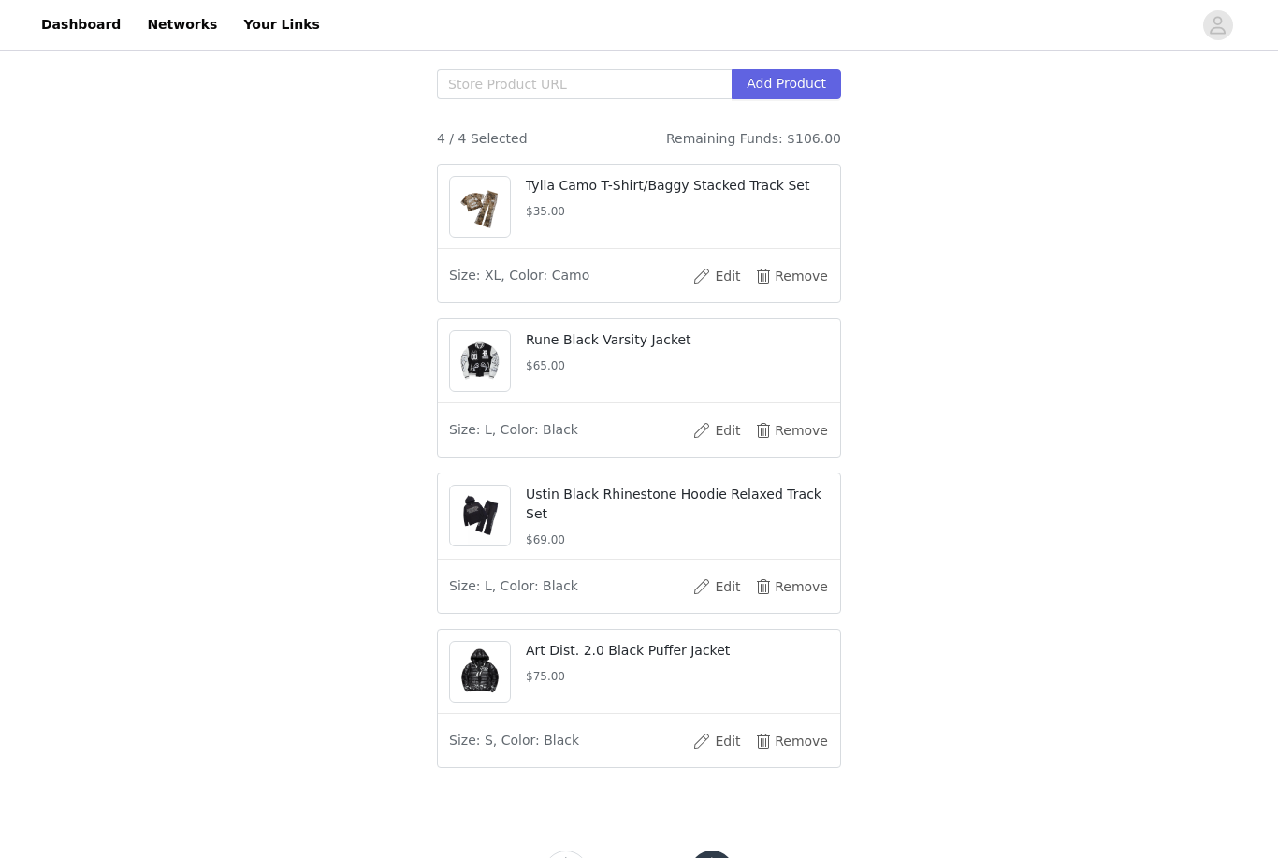
scroll to position [508, 0]
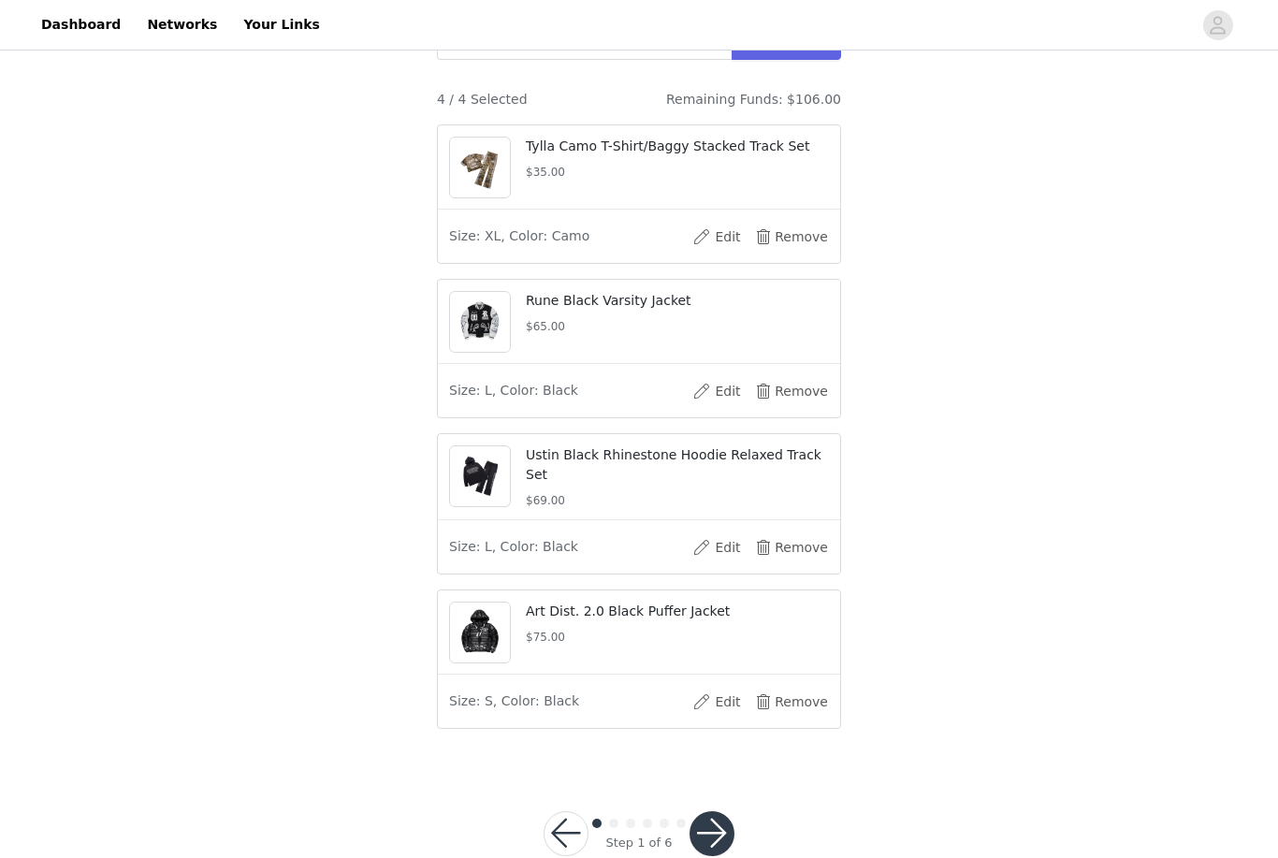
click at [720, 856] on button "button" at bounding box center [712, 833] width 45 height 45
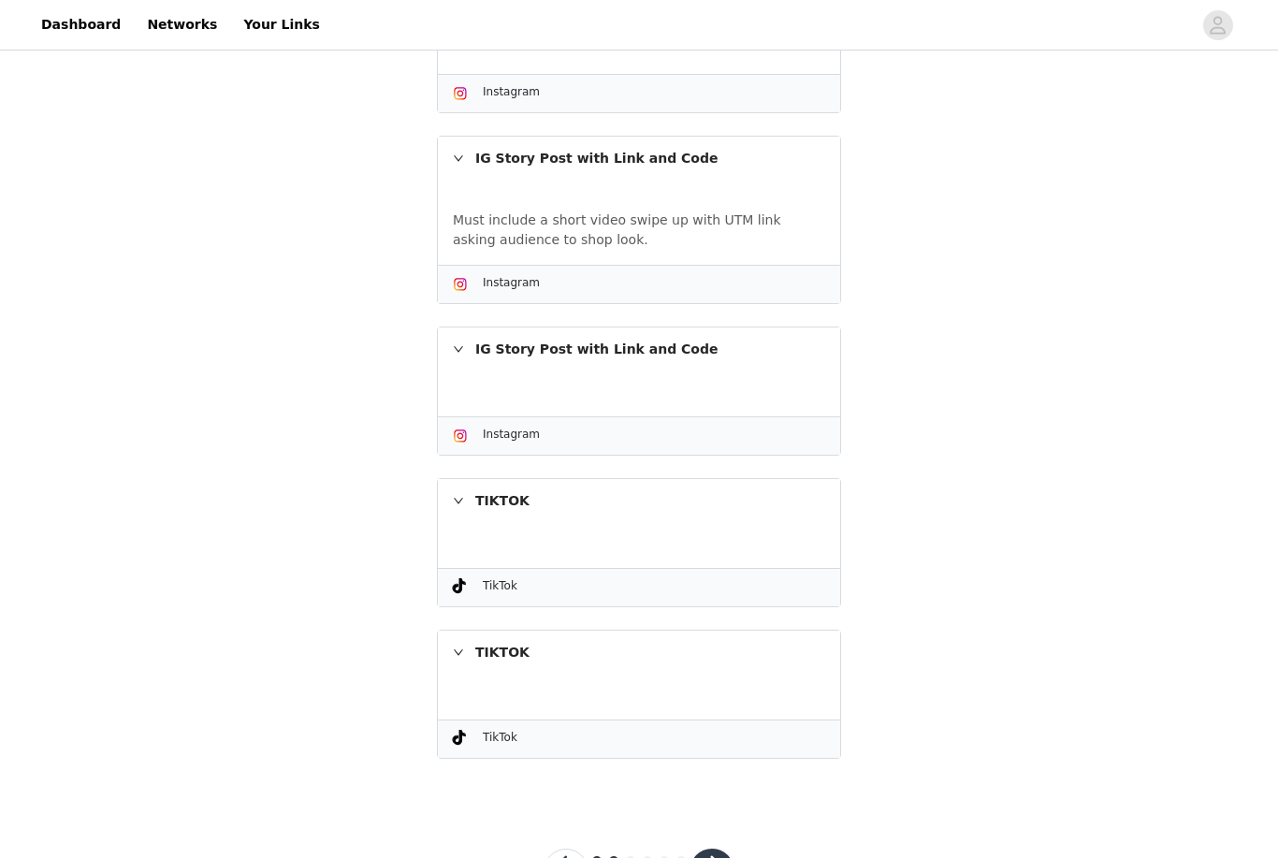
scroll to position [753, 0]
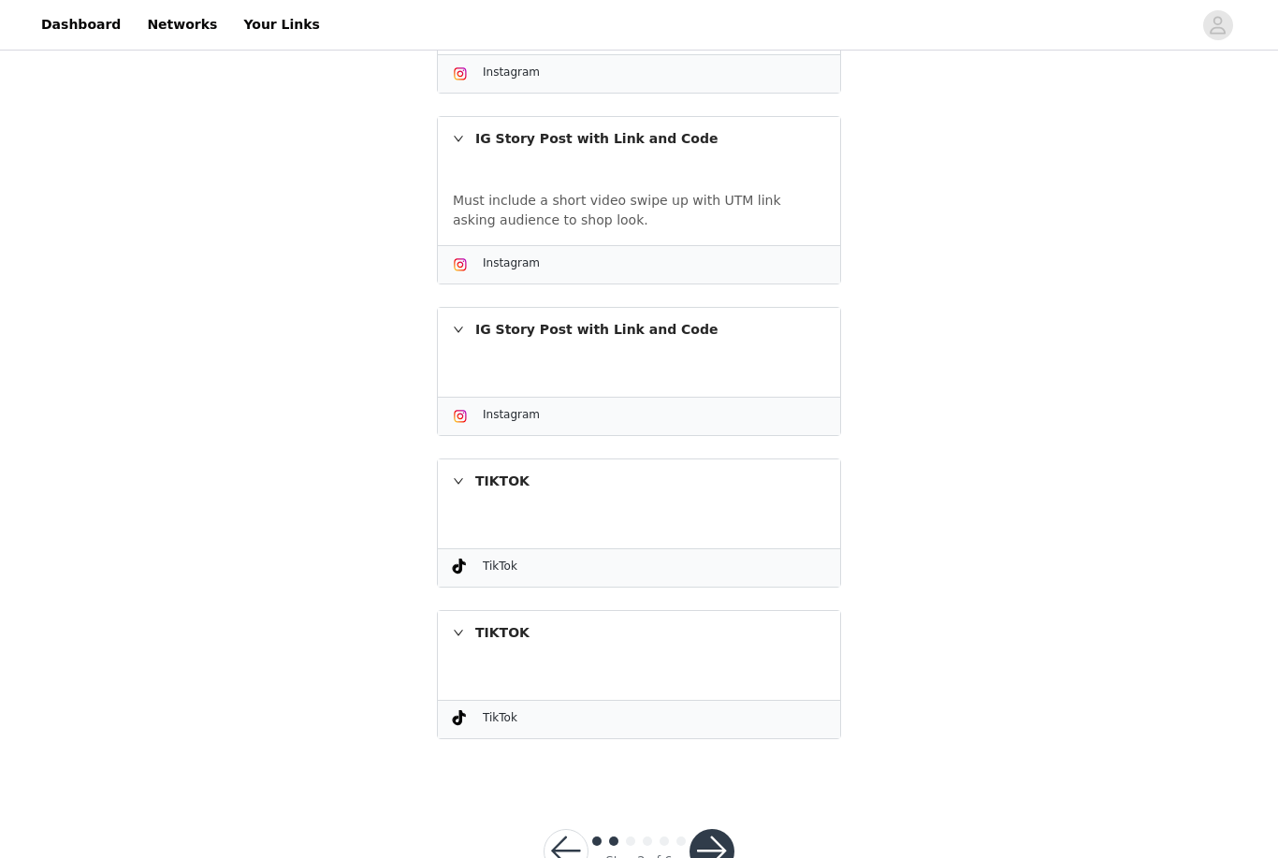
click at [732, 854] on button "button" at bounding box center [712, 851] width 45 height 45
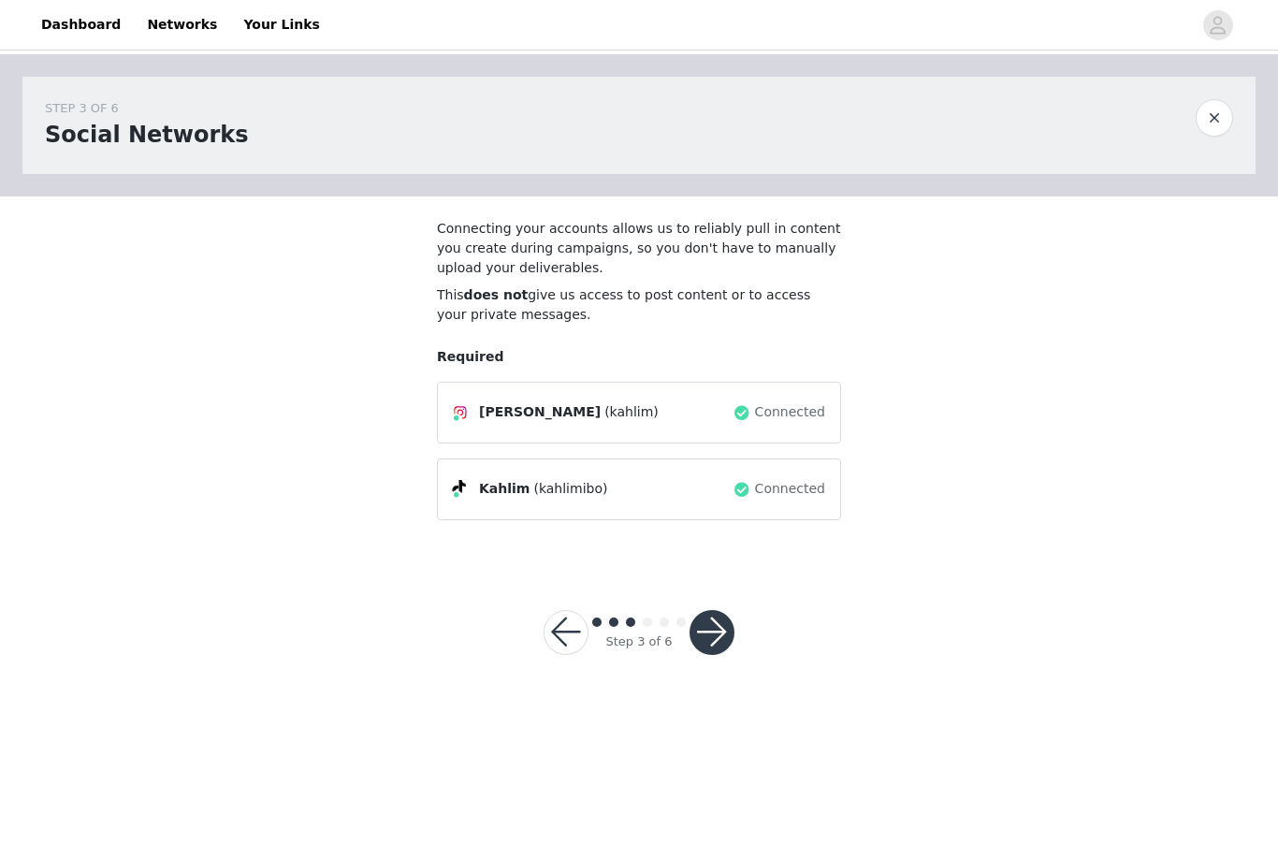
click at [731, 634] on button "button" at bounding box center [712, 632] width 45 height 45
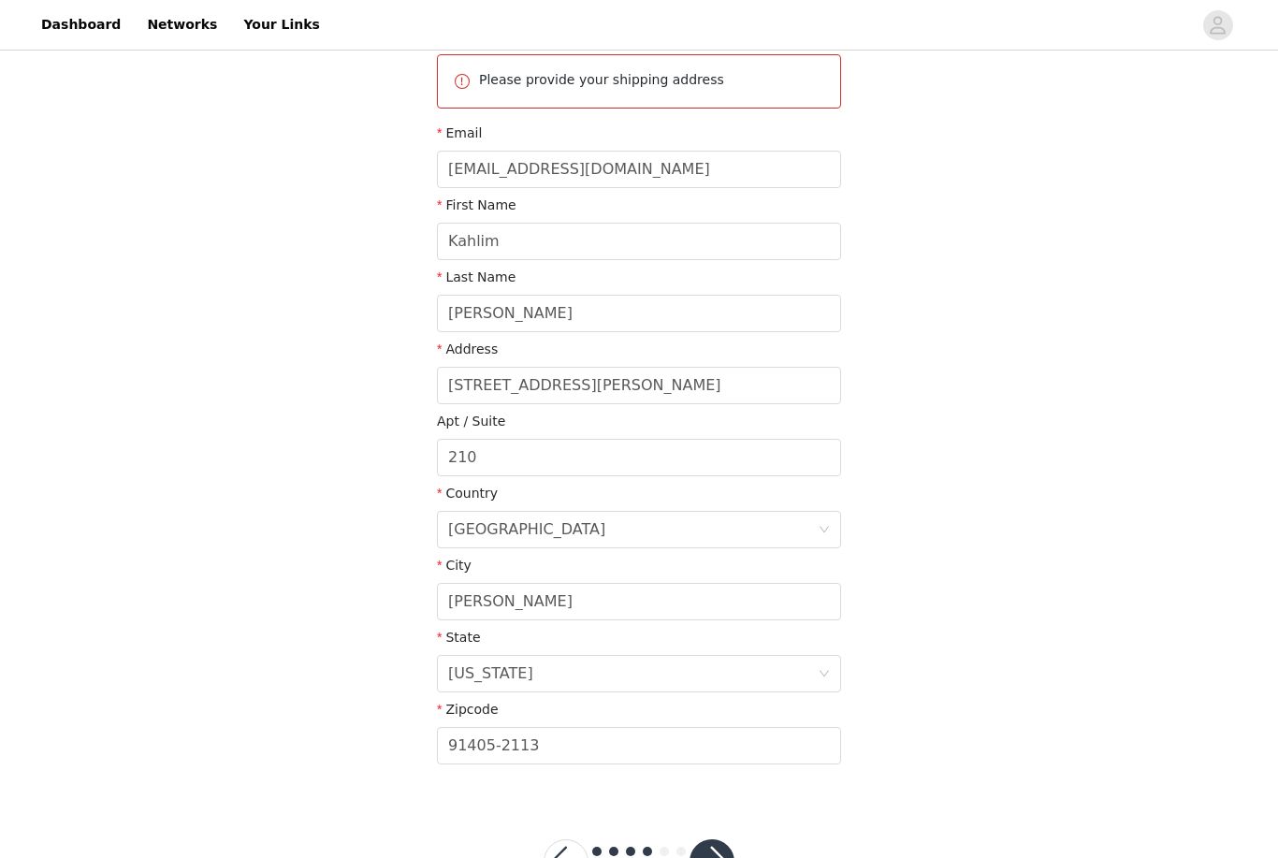
scroll to position [217, 0]
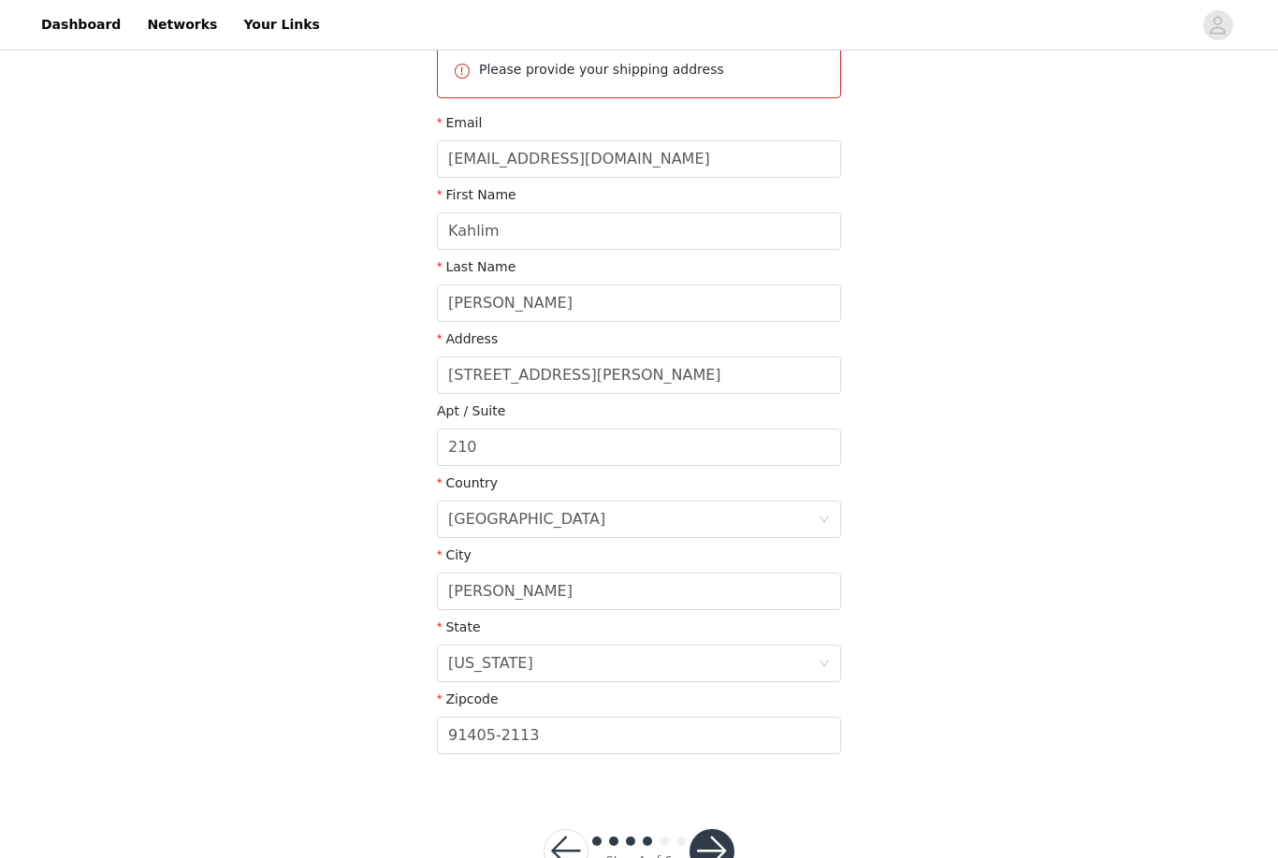
click at [722, 852] on button "button" at bounding box center [712, 851] width 45 height 45
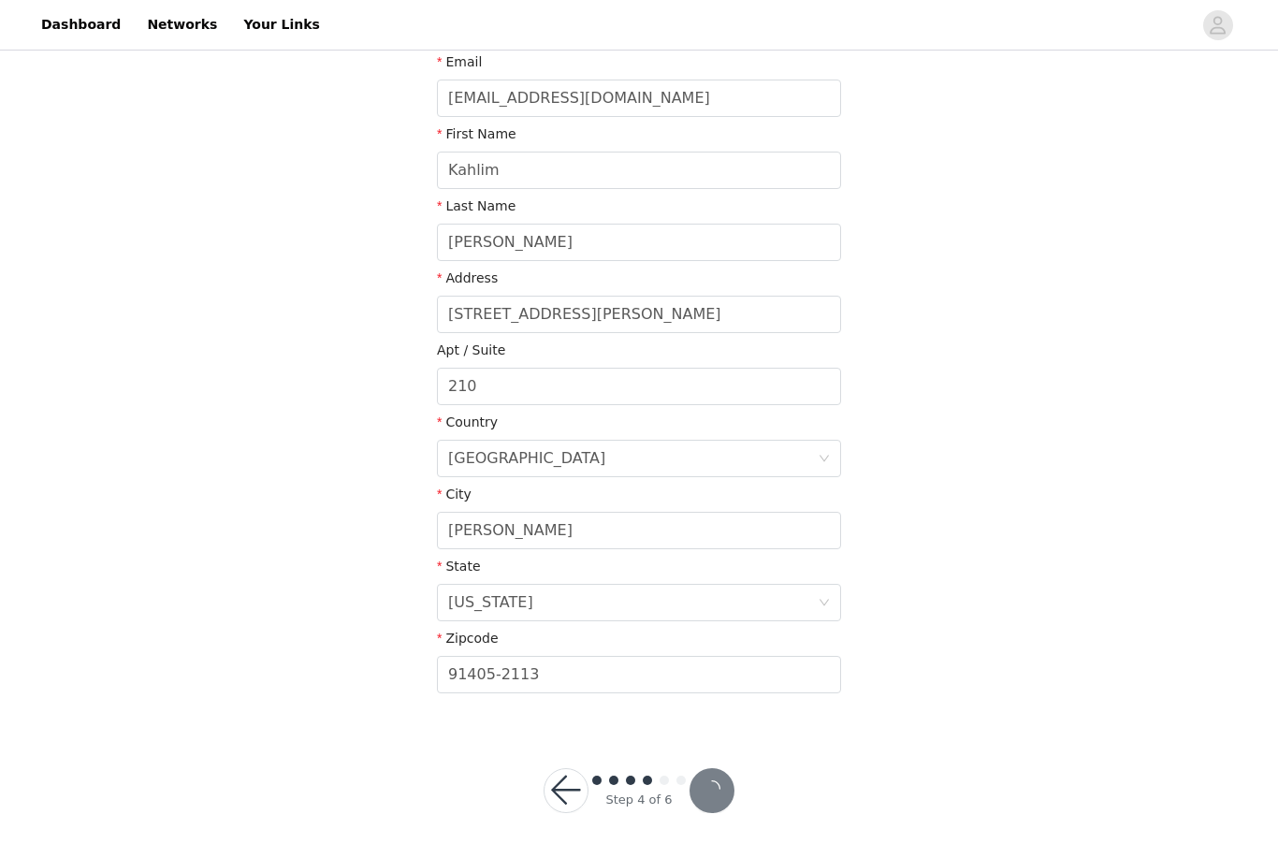
scroll to position [148, 0]
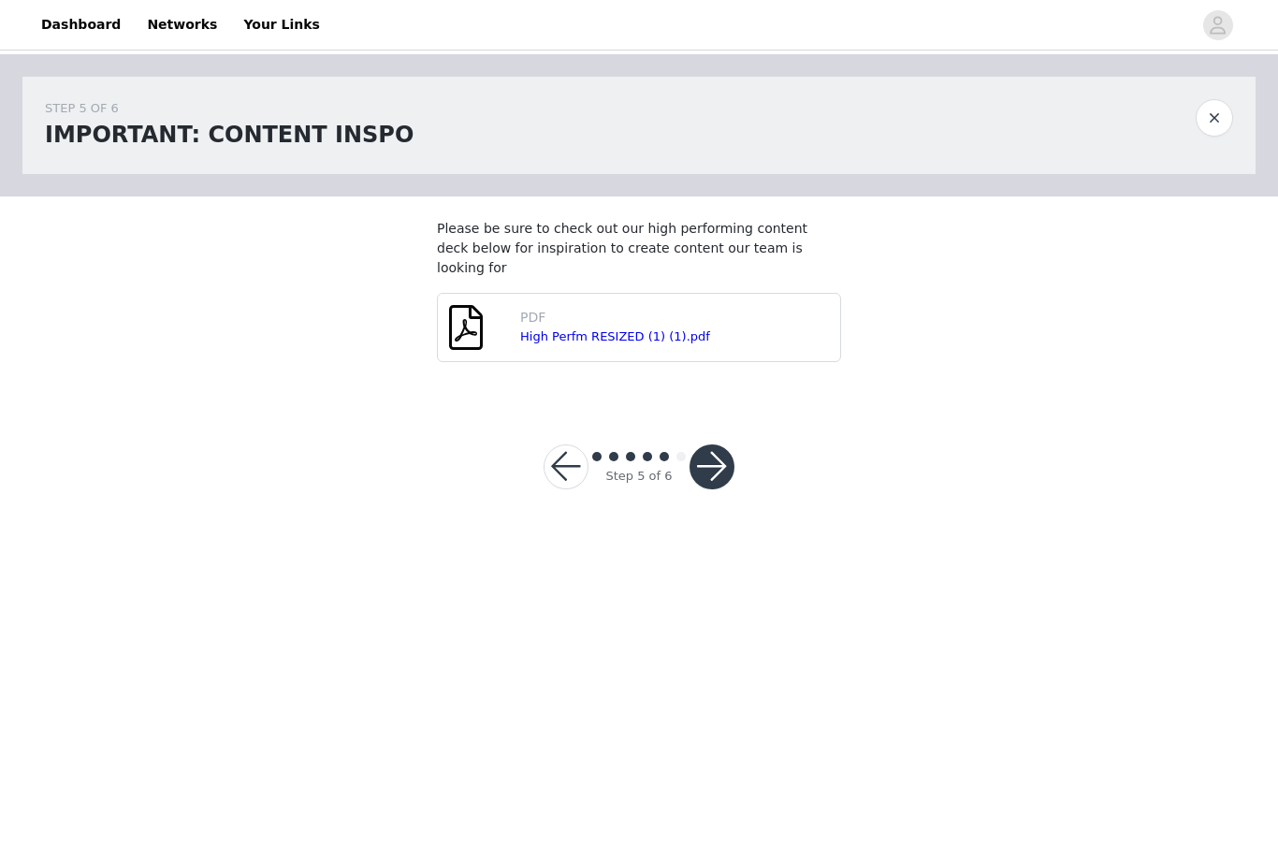
click at [720, 449] on button "button" at bounding box center [712, 466] width 45 height 45
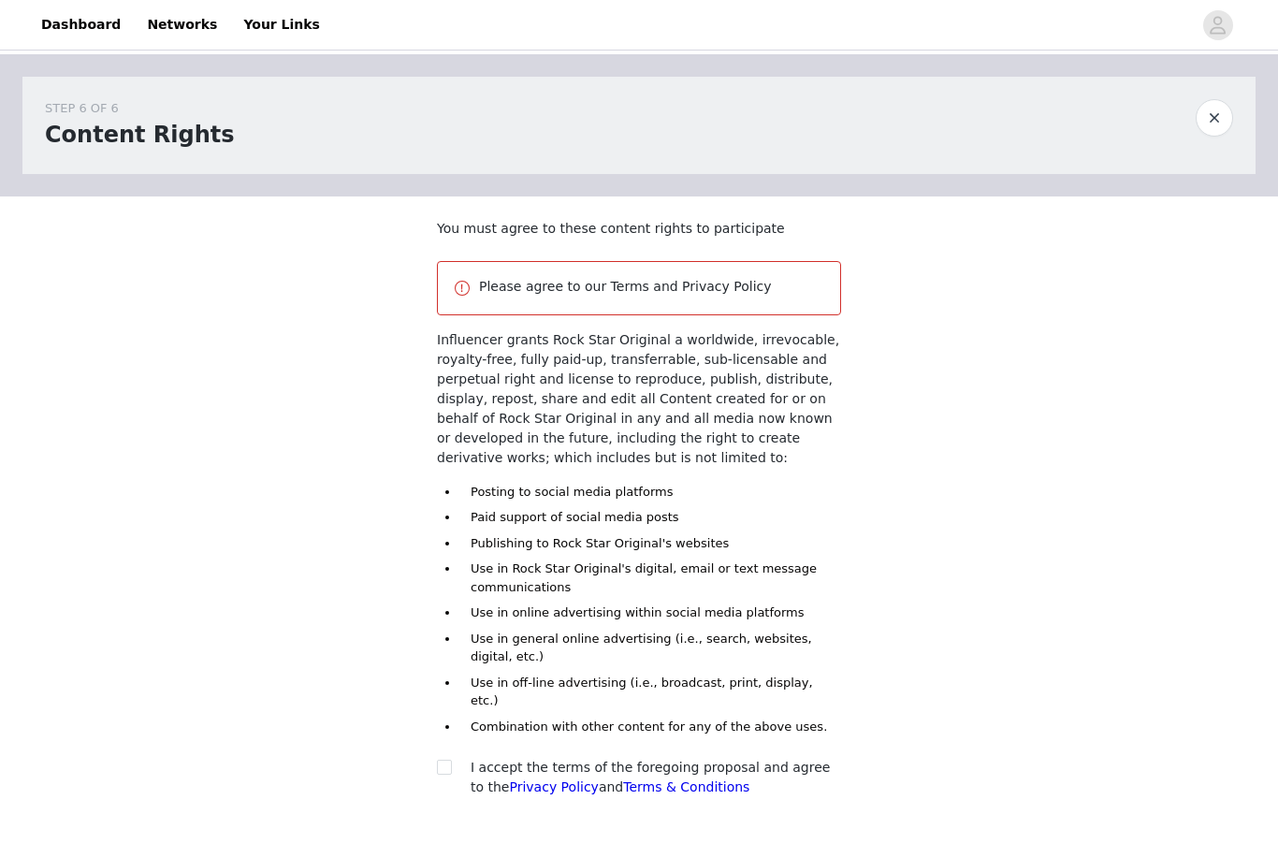
click at [457, 758] on div at bounding box center [450, 768] width 26 height 20
click at [449, 760] on input "checkbox" at bounding box center [443, 766] width 13 height 13
checkbox input "true"
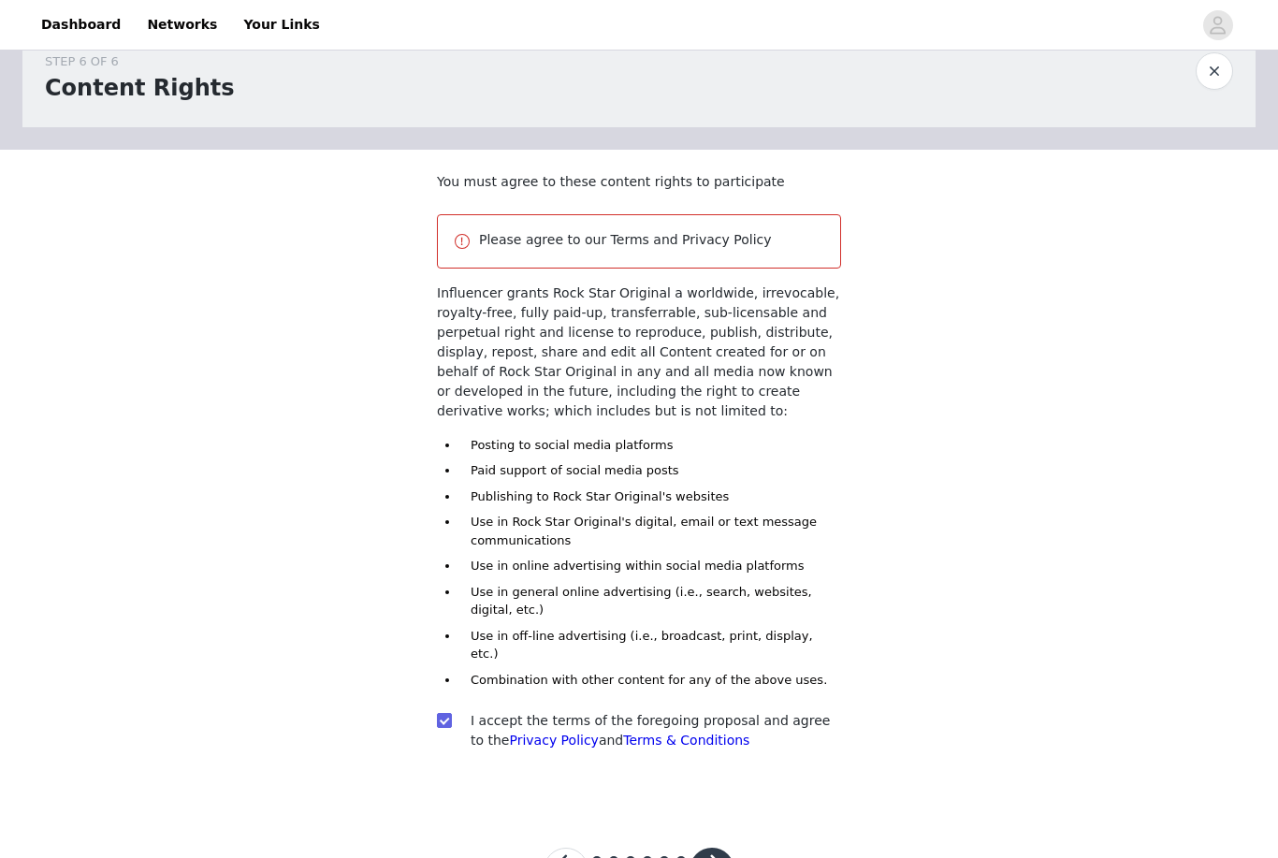
click at [713, 856] on button "button" at bounding box center [712, 870] width 45 height 45
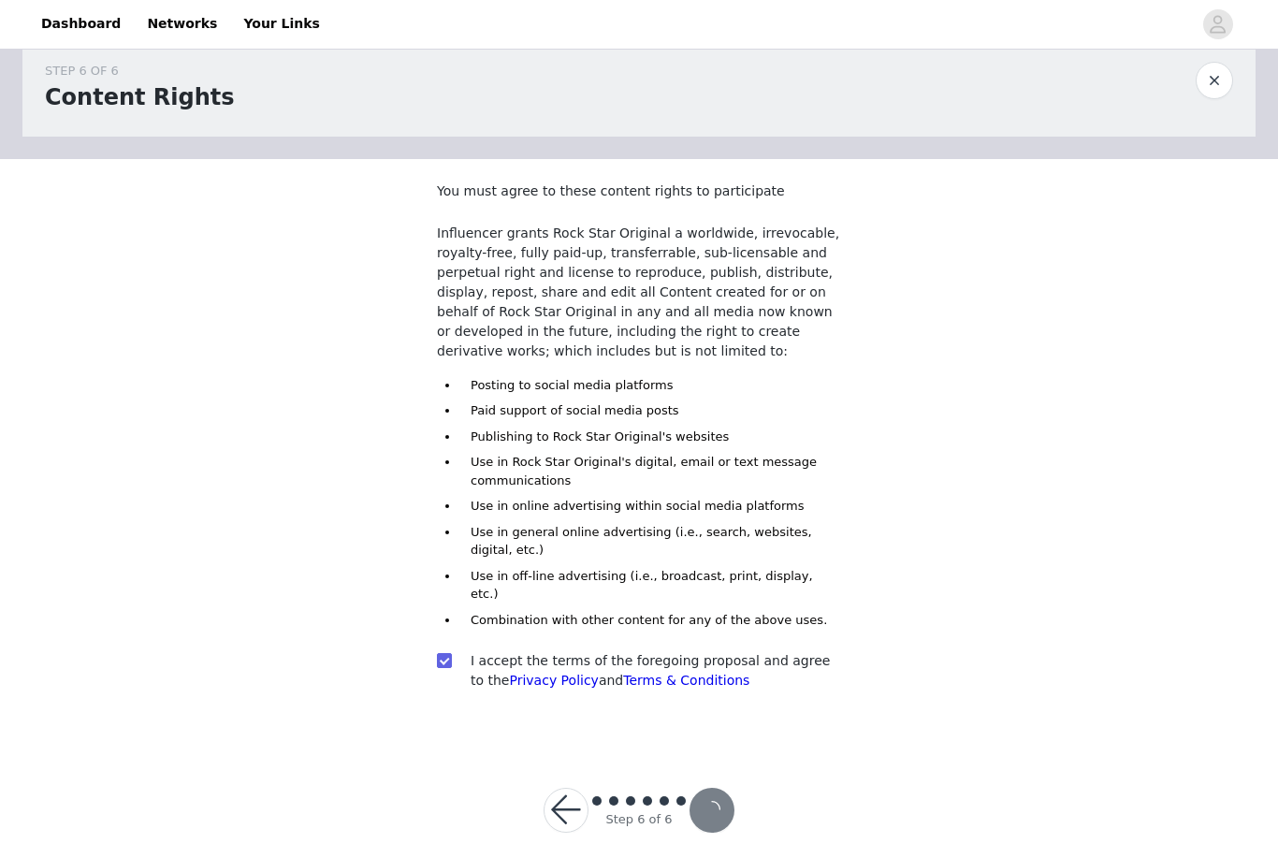
scroll to position [37, 0]
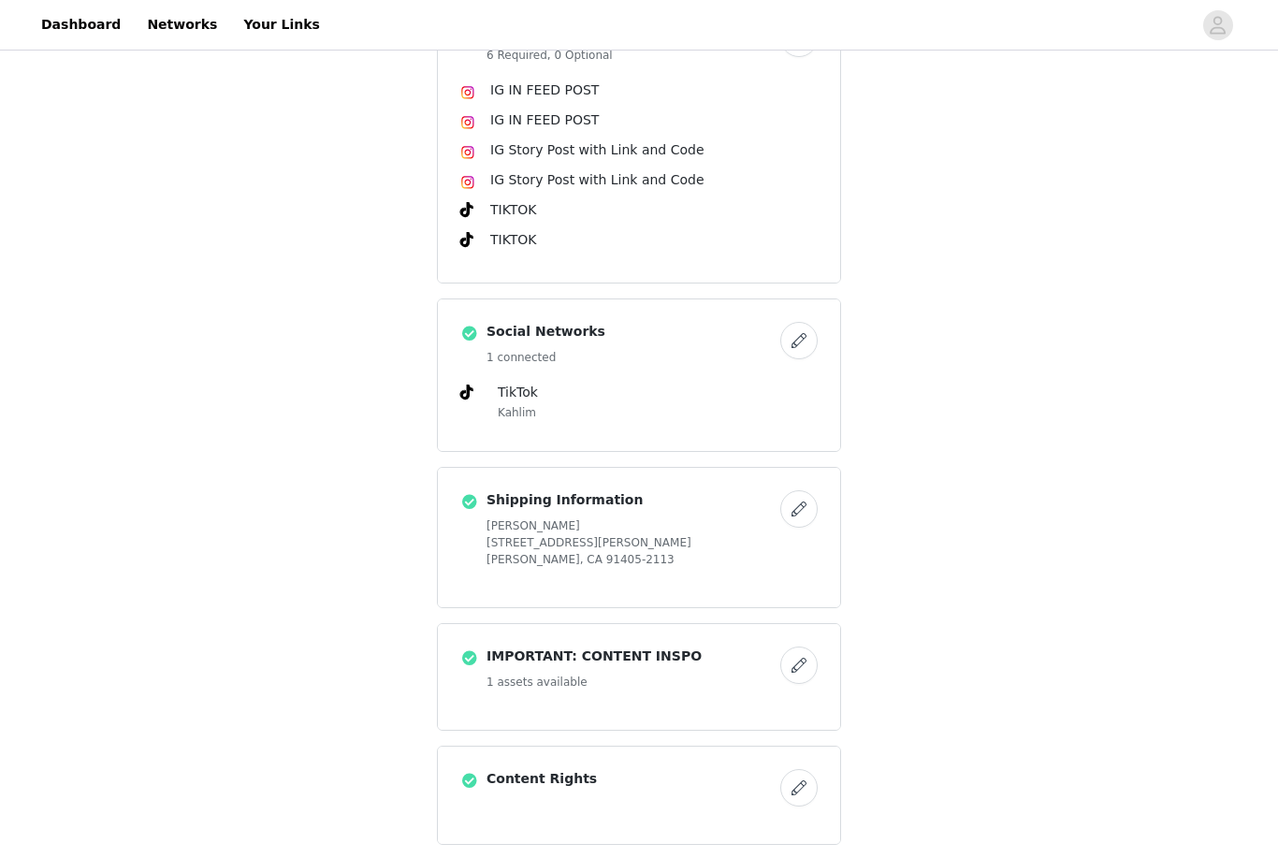
scroll to position [876, 0]
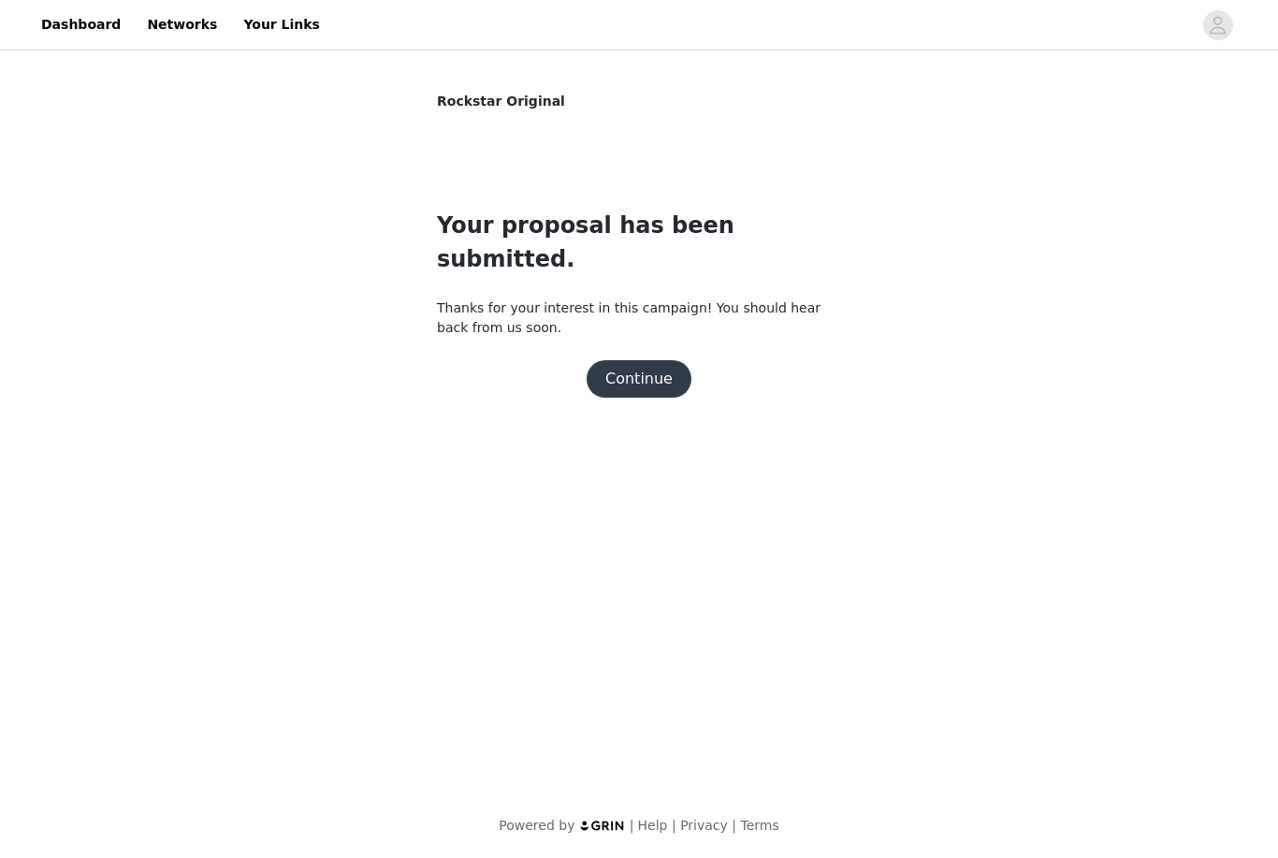
scroll to position [0, 0]
click at [664, 360] on button "Continue" at bounding box center [639, 378] width 105 height 37
click at [682, 360] on div "Continue" at bounding box center [639, 378] width 404 height 37
